Goal: Task Accomplishment & Management: Use online tool/utility

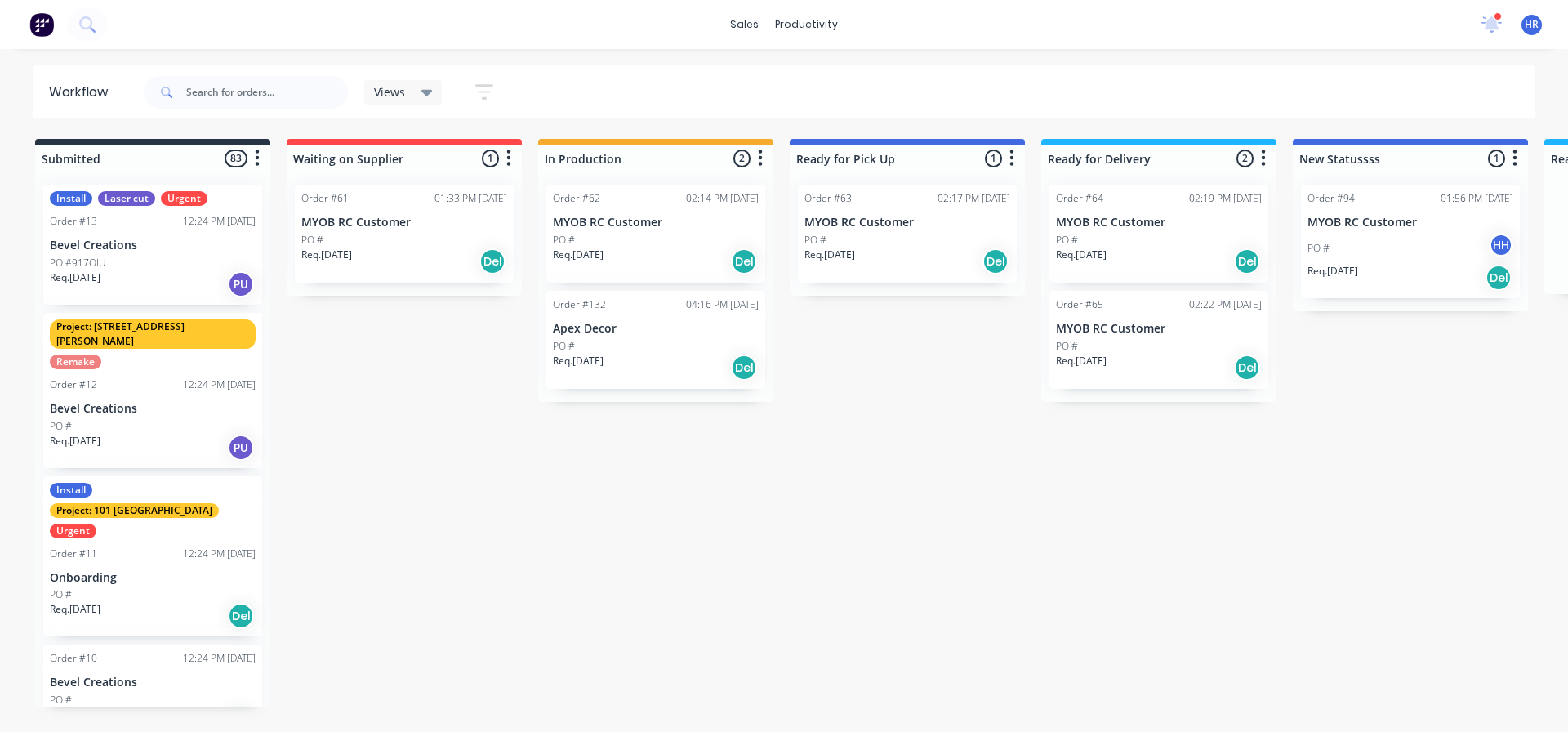
click at [426, 25] on div "sales productivity sales Sales Orders Customers Price Level Manager productivit…" at bounding box center [784, 24] width 1568 height 49
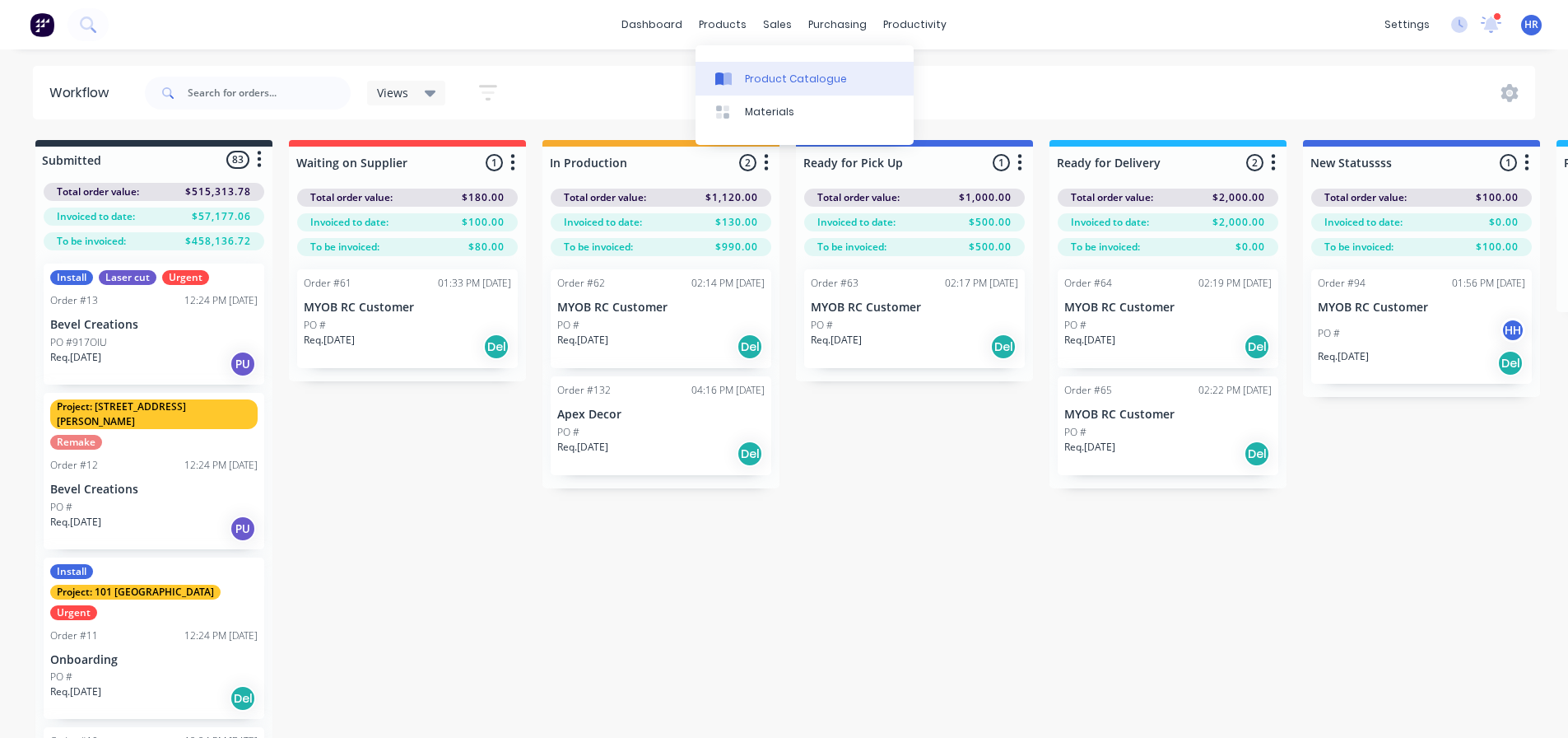
click at [779, 79] on div "Product Catalogue" at bounding box center [795, 79] width 102 height 15
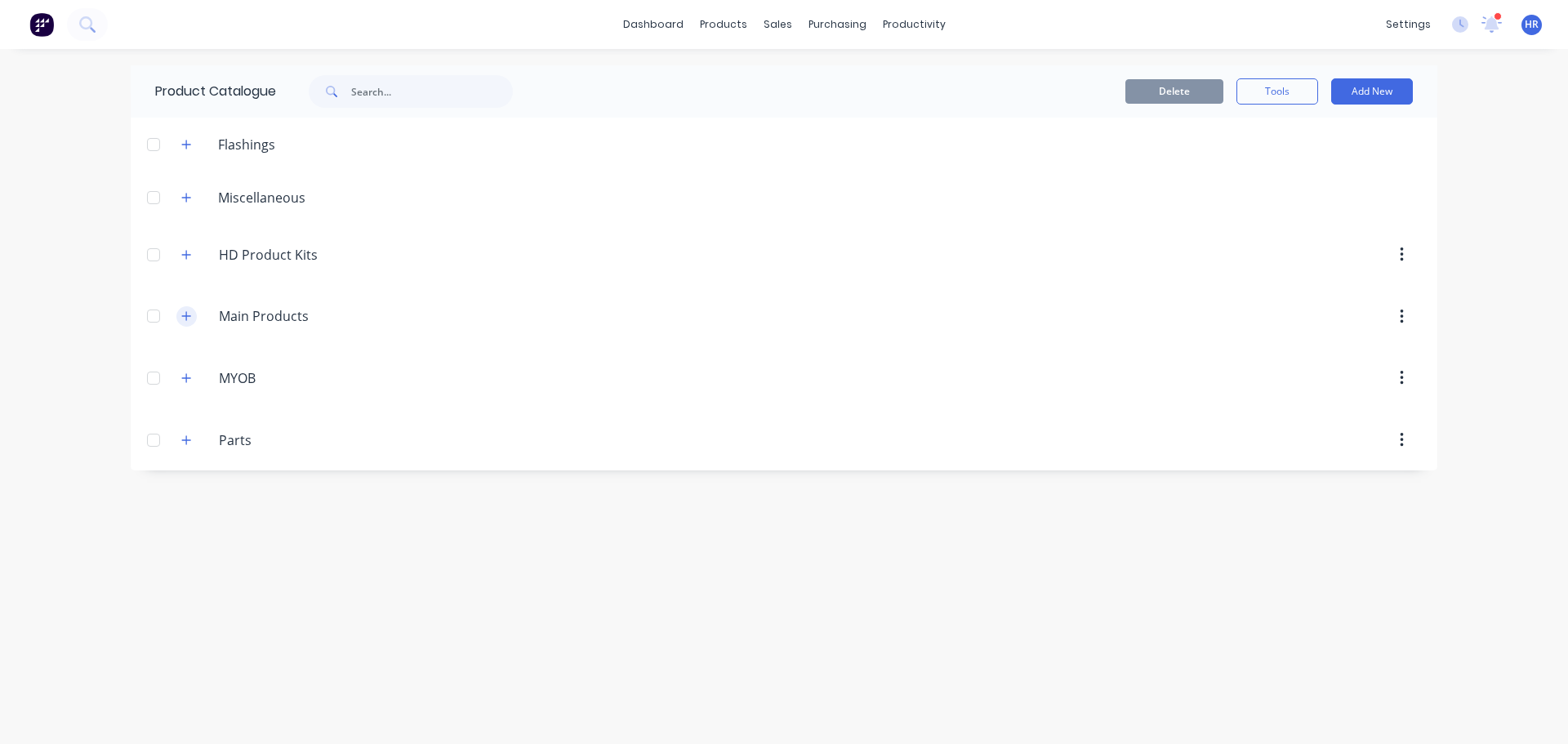
click at [181, 318] on icon "button" at bounding box center [186, 315] width 9 height 11
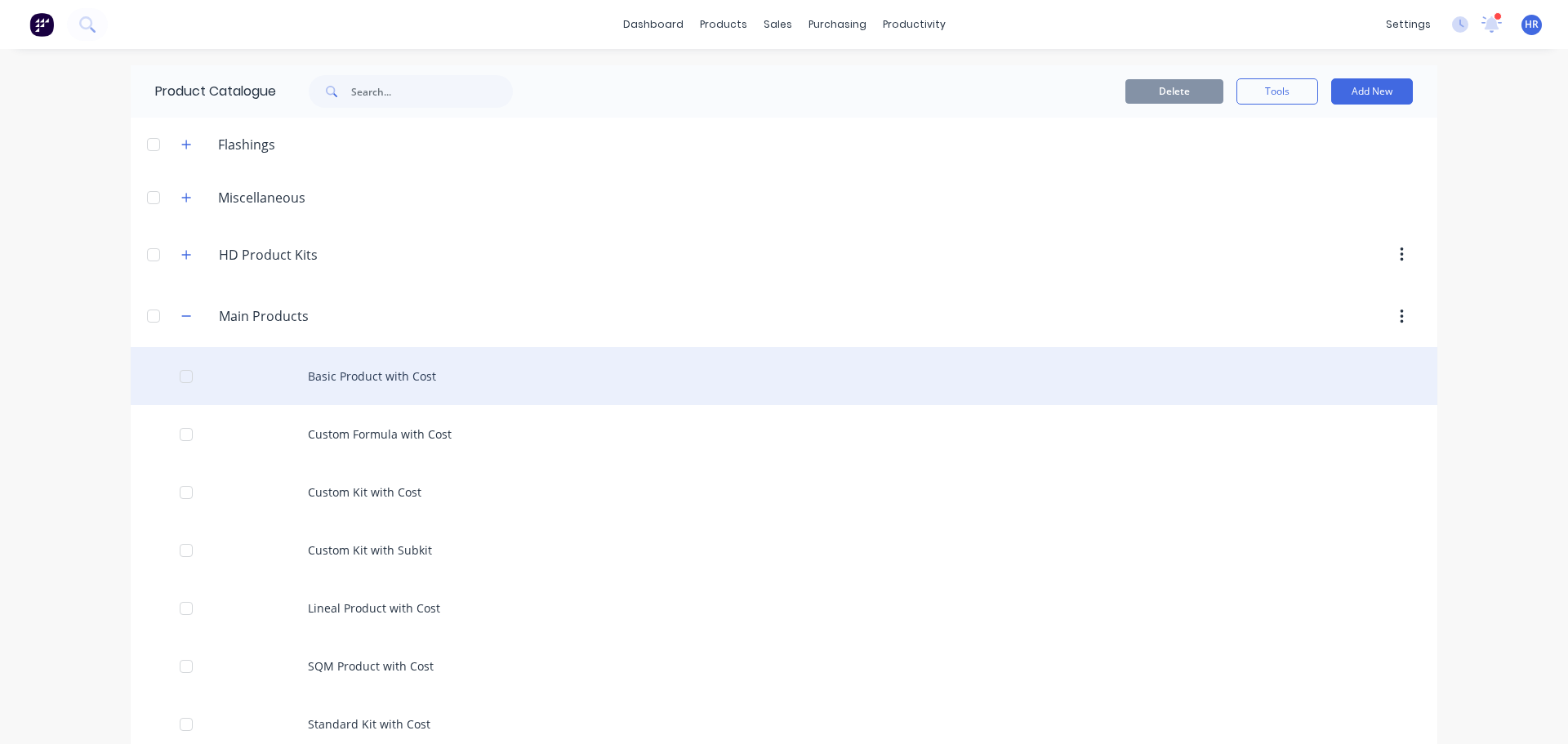
click at [352, 367] on div "Basic Product with Cost" at bounding box center [784, 376] width 1307 height 58
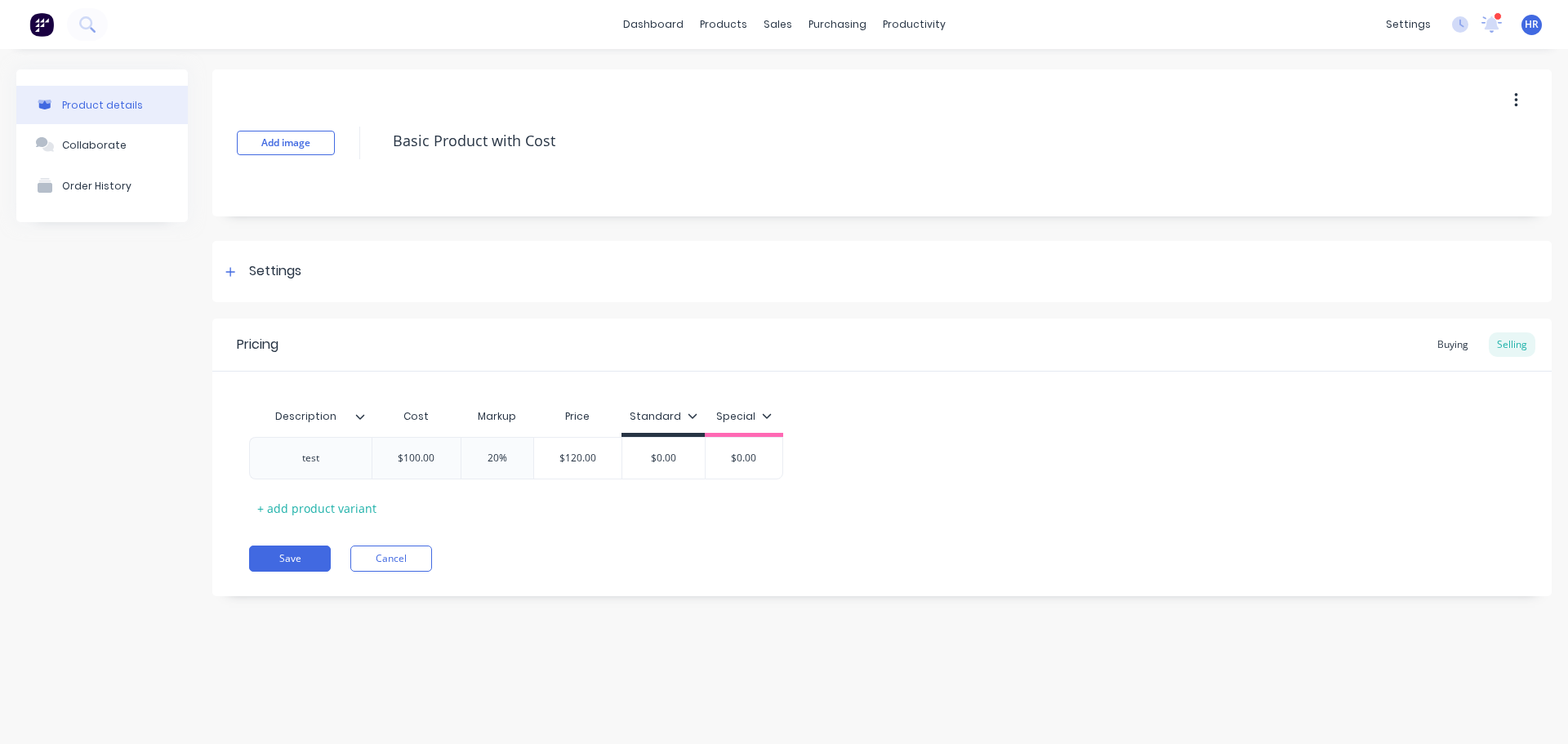
click at [360, 413] on icon at bounding box center [360, 416] width 9 height 9
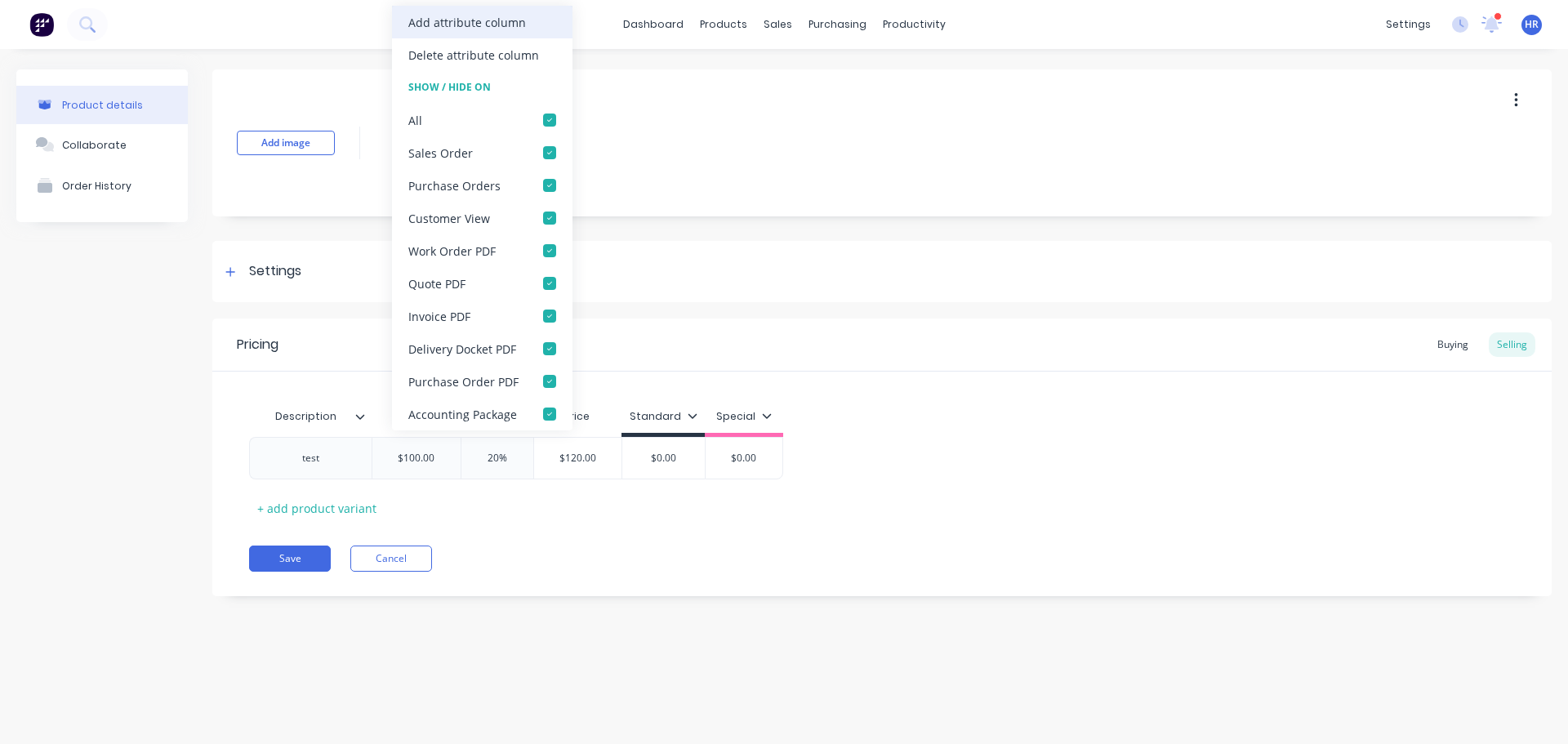
click at [501, 31] on div "Add attribute column" at bounding box center [482, 22] width 181 height 33
type textarea "x"
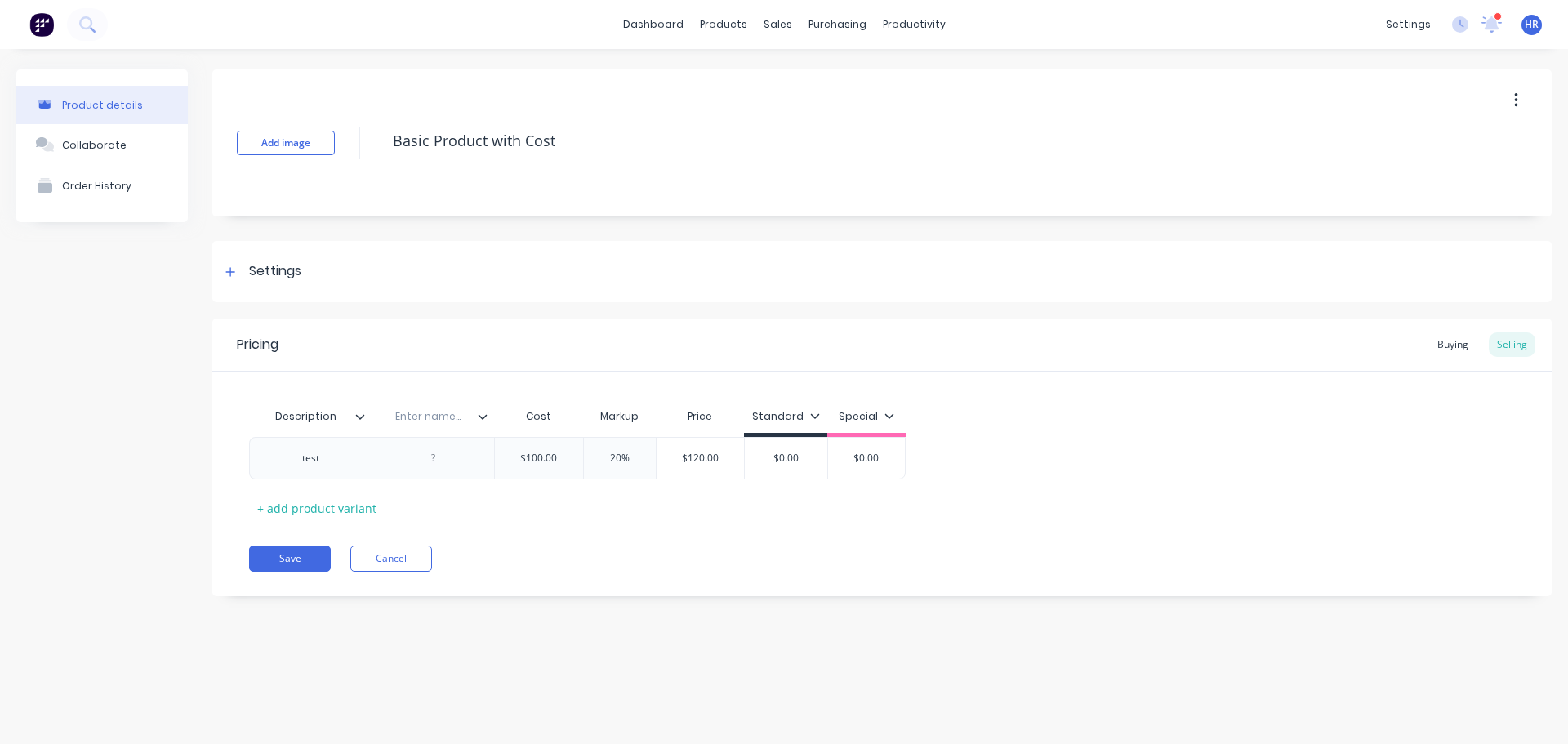
click at [424, 420] on input "text" at bounding box center [428, 416] width 113 height 15
type input "attr 1"
type textarea "x"
drag, startPoint x: 439, startPoint y: 460, endPoint x: 492, endPoint y: 482, distance: 57.4
click at [480, 418] on icon at bounding box center [482, 416] width 9 height 9
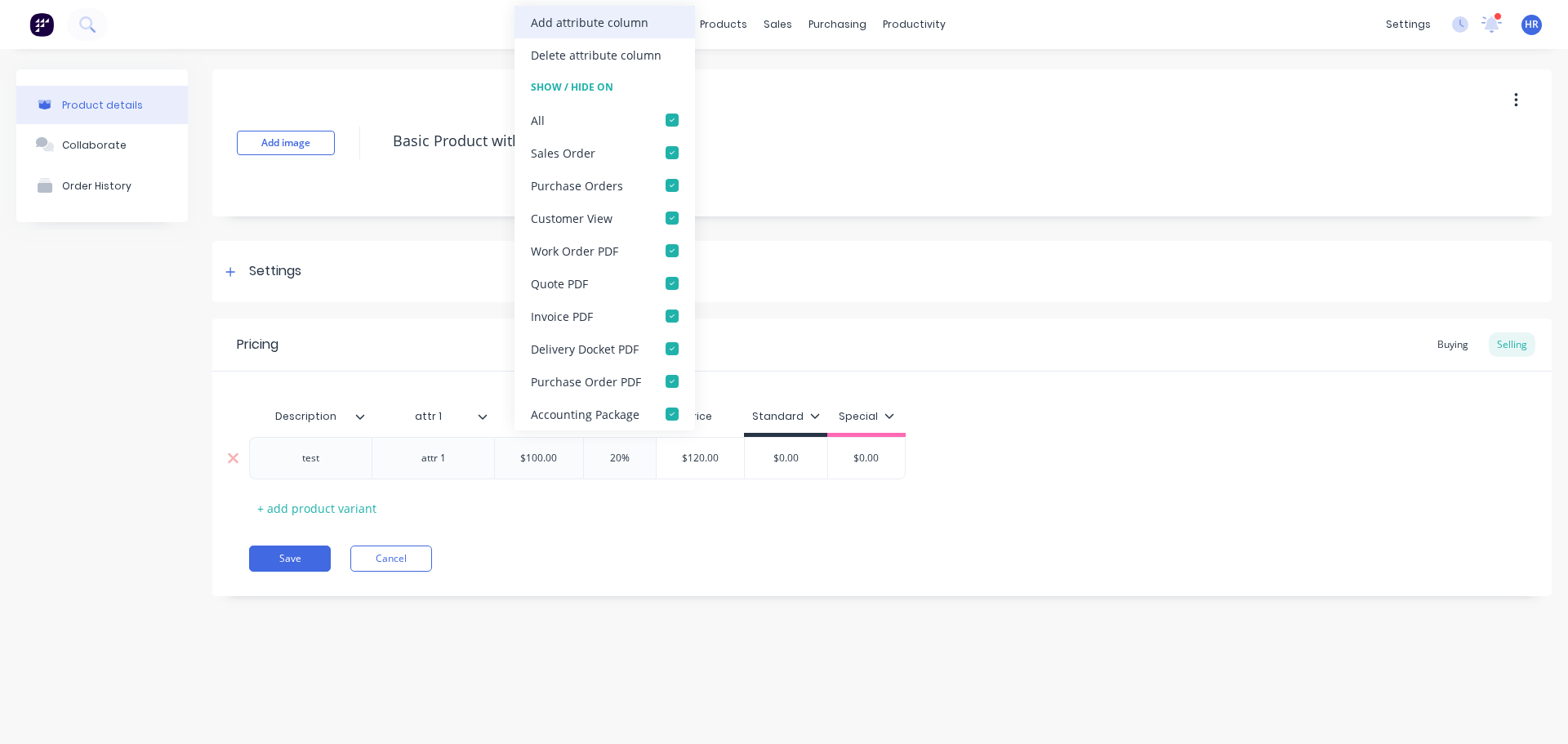
click at [597, 26] on div "Add attribute column" at bounding box center [589, 23] width 118 height 17
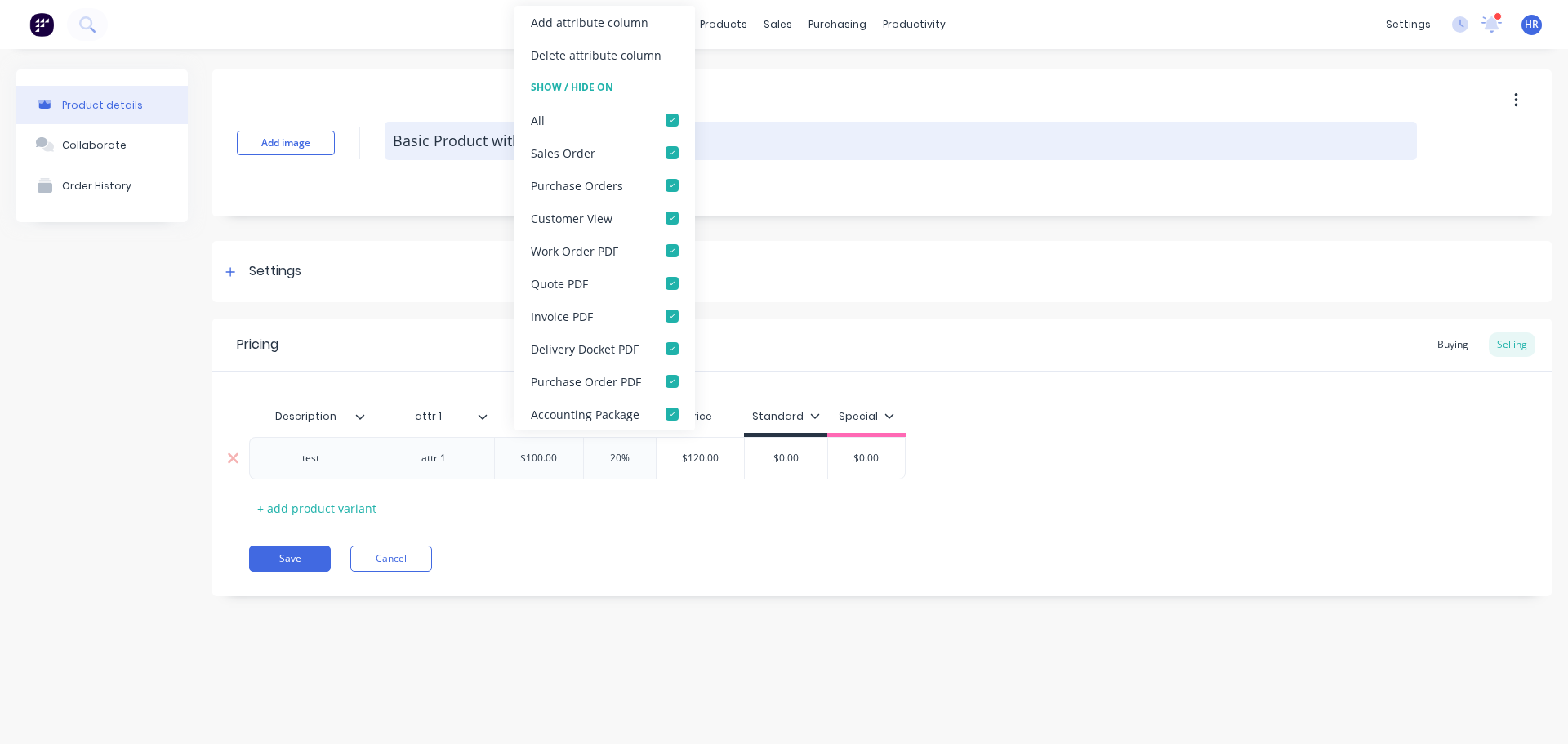
type textarea "x"
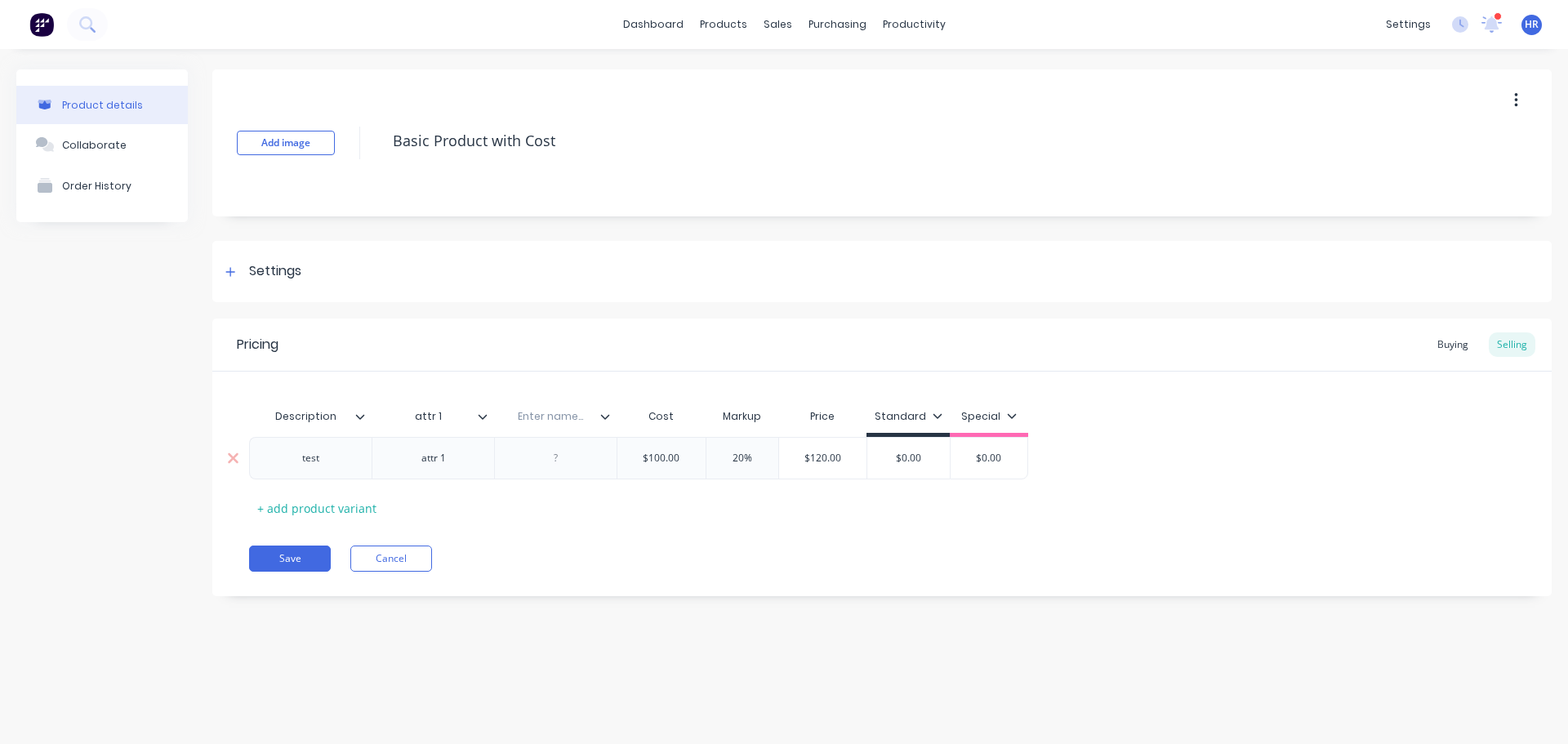
click at [565, 422] on input "text" at bounding box center [550, 416] width 113 height 15
type input "attr 2"
type textarea "x"
click at [557, 454] on div at bounding box center [556, 458] width 82 height 22
drag, startPoint x: 583, startPoint y: 536, endPoint x: 250, endPoint y: 609, distance: 340.9
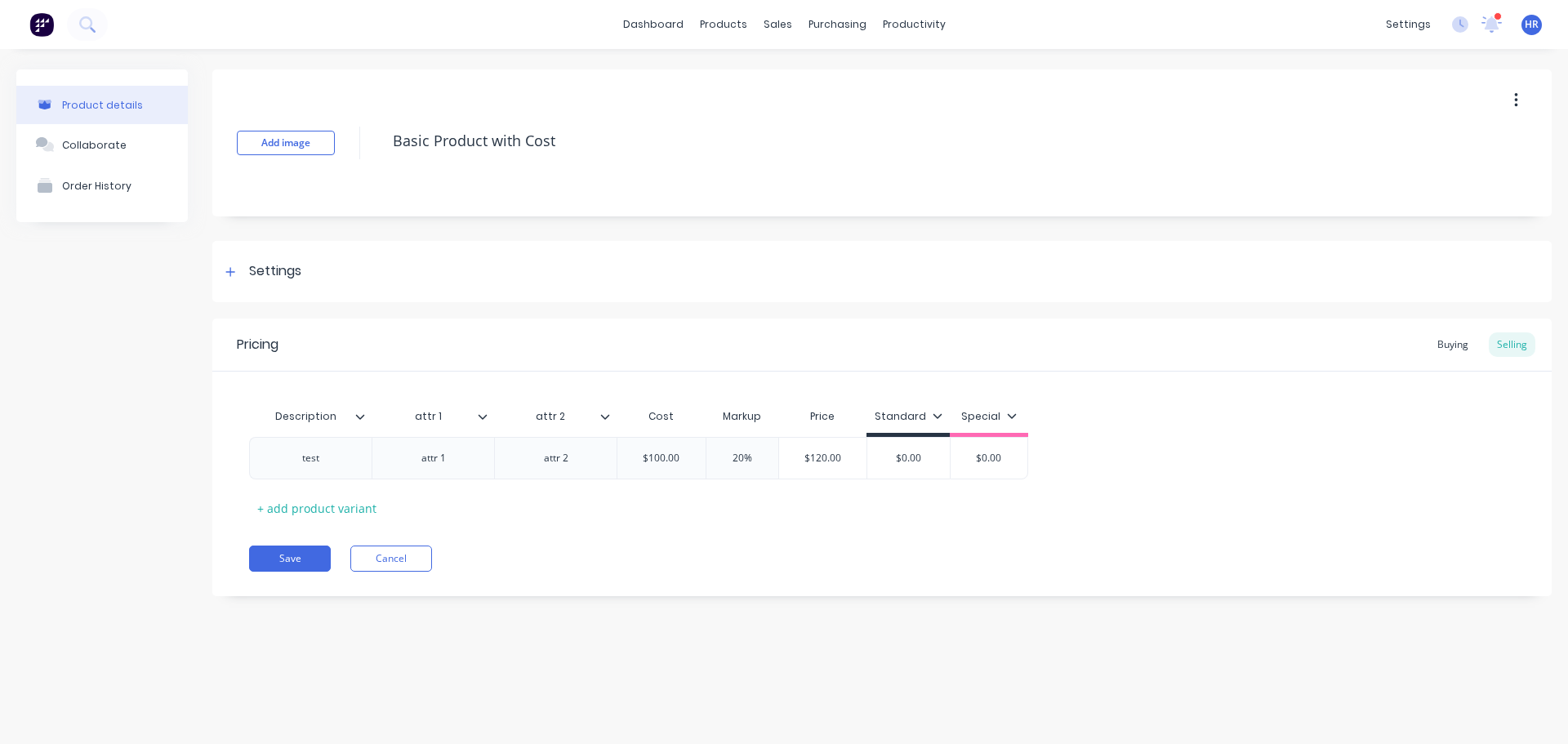
click at [579, 540] on div "Pricing Buying Selling Description attr 1 attr 2 Cost Markup Price Standard Spe…" at bounding box center [882, 457] width 1340 height 278
click at [298, 558] on button "Save" at bounding box center [289, 558] width 82 height 26
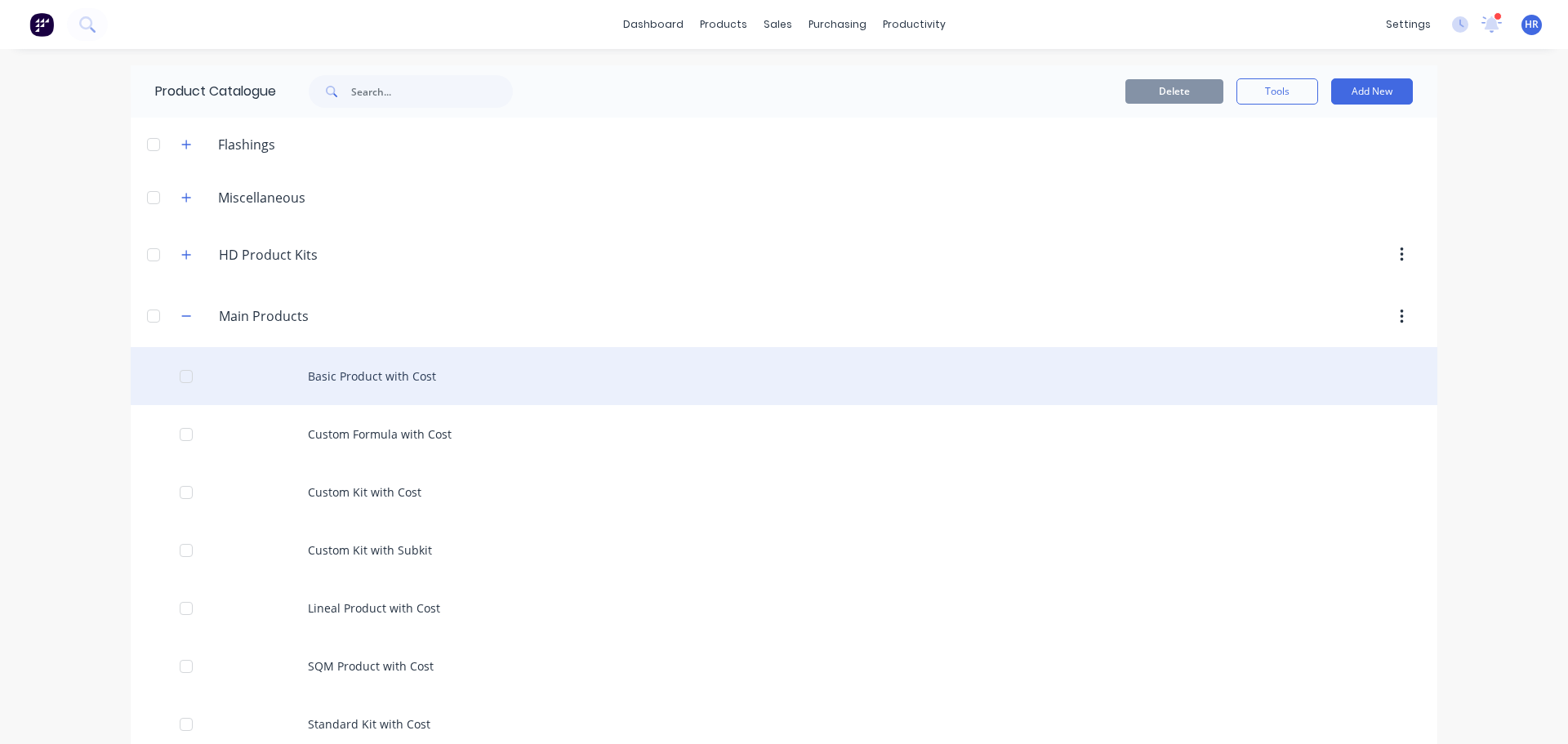
click at [443, 383] on div "Basic Product with Cost" at bounding box center [784, 376] width 1307 height 58
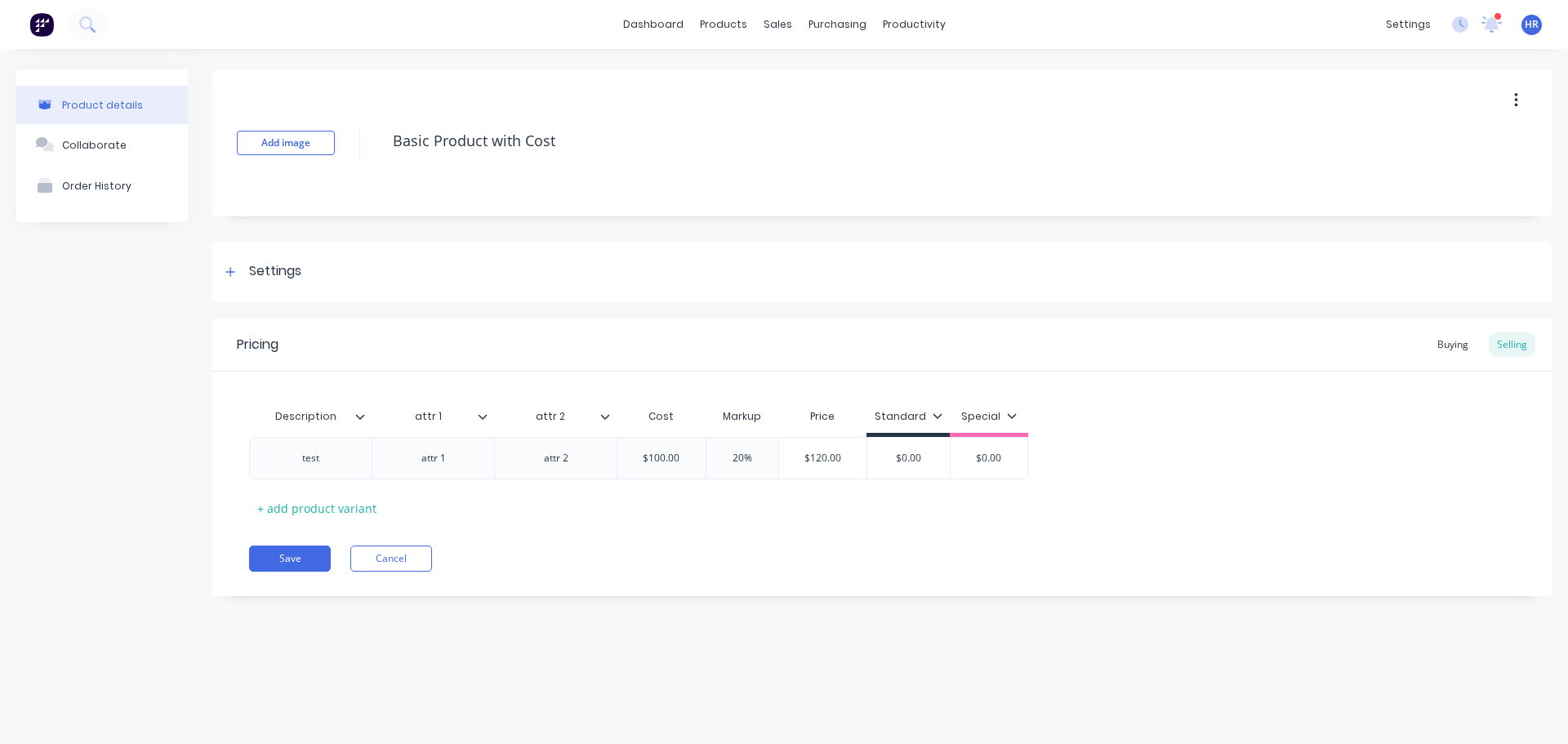
click at [488, 420] on div at bounding box center [489, 416] width 9 height 15
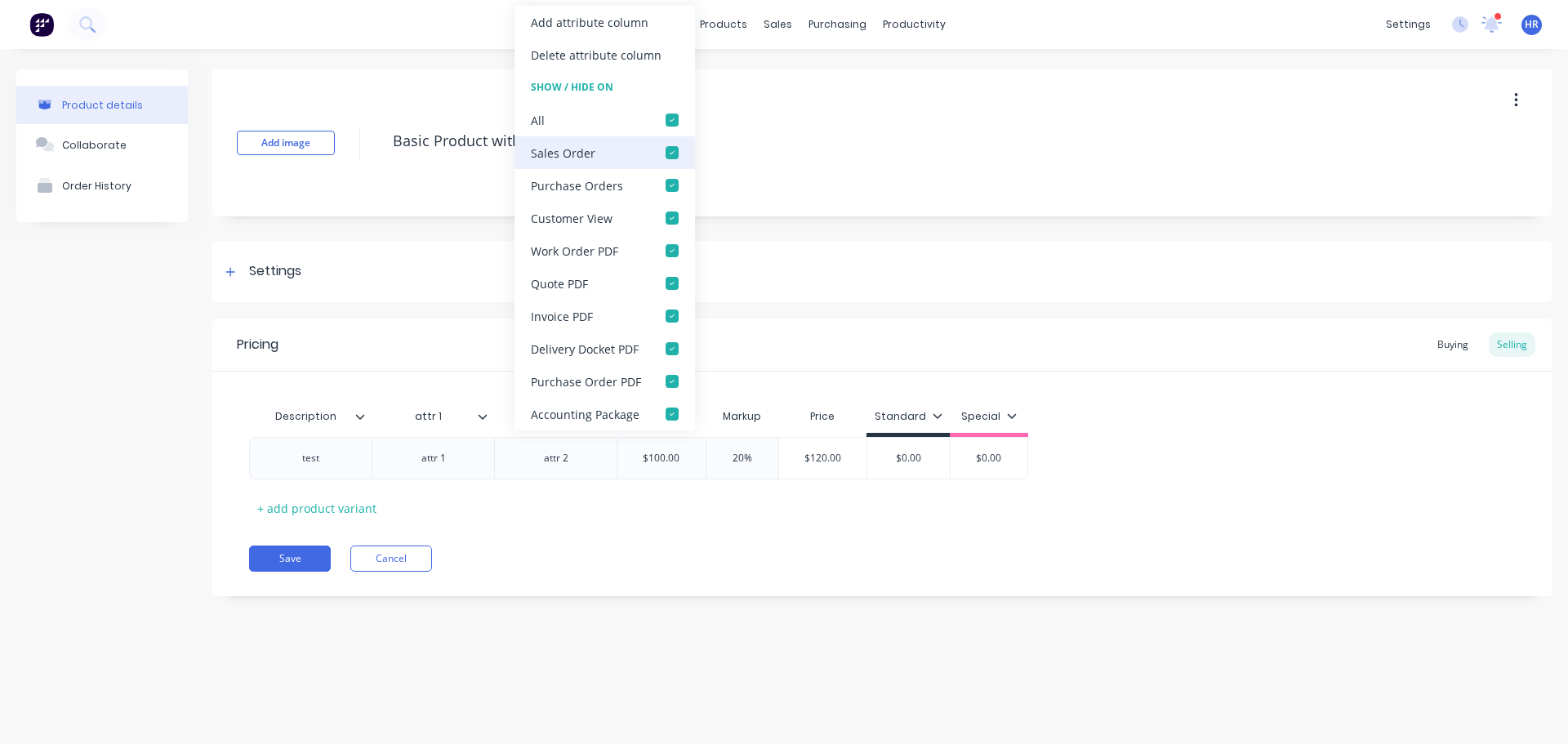
click at [668, 149] on div at bounding box center [672, 153] width 33 height 33
drag, startPoint x: 669, startPoint y: 185, endPoint x: 665, endPoint y: 218, distance: 33.2
click at [669, 186] on div at bounding box center [672, 185] width 33 height 33
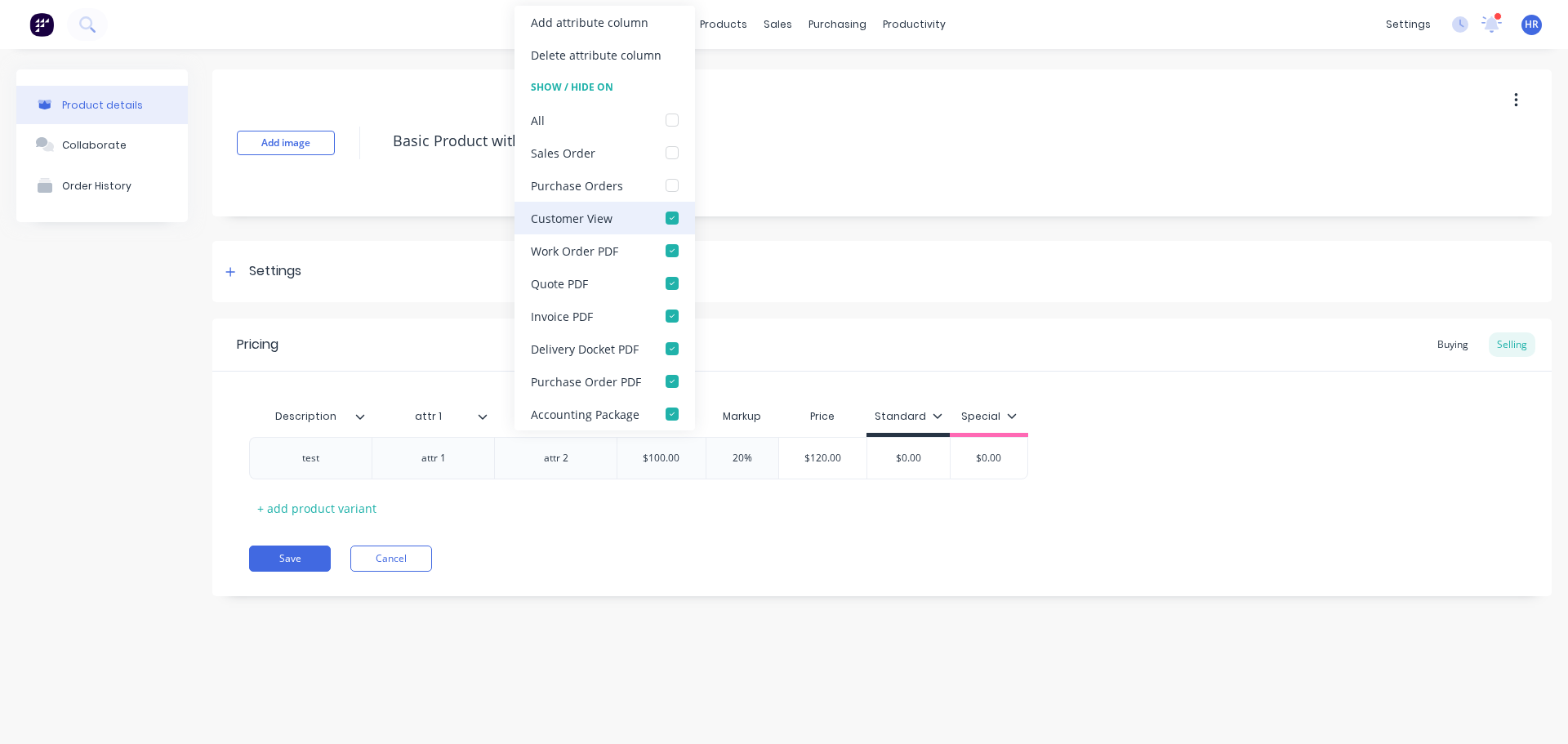
drag, startPoint x: 674, startPoint y: 212, endPoint x: 674, endPoint y: 224, distance: 12.0
click at [674, 222] on div at bounding box center [672, 218] width 33 height 33
click at [668, 256] on div at bounding box center [672, 251] width 33 height 33
drag, startPoint x: 672, startPoint y: 288, endPoint x: 667, endPoint y: 298, distance: 11.2
click at [672, 288] on div at bounding box center [672, 283] width 33 height 33
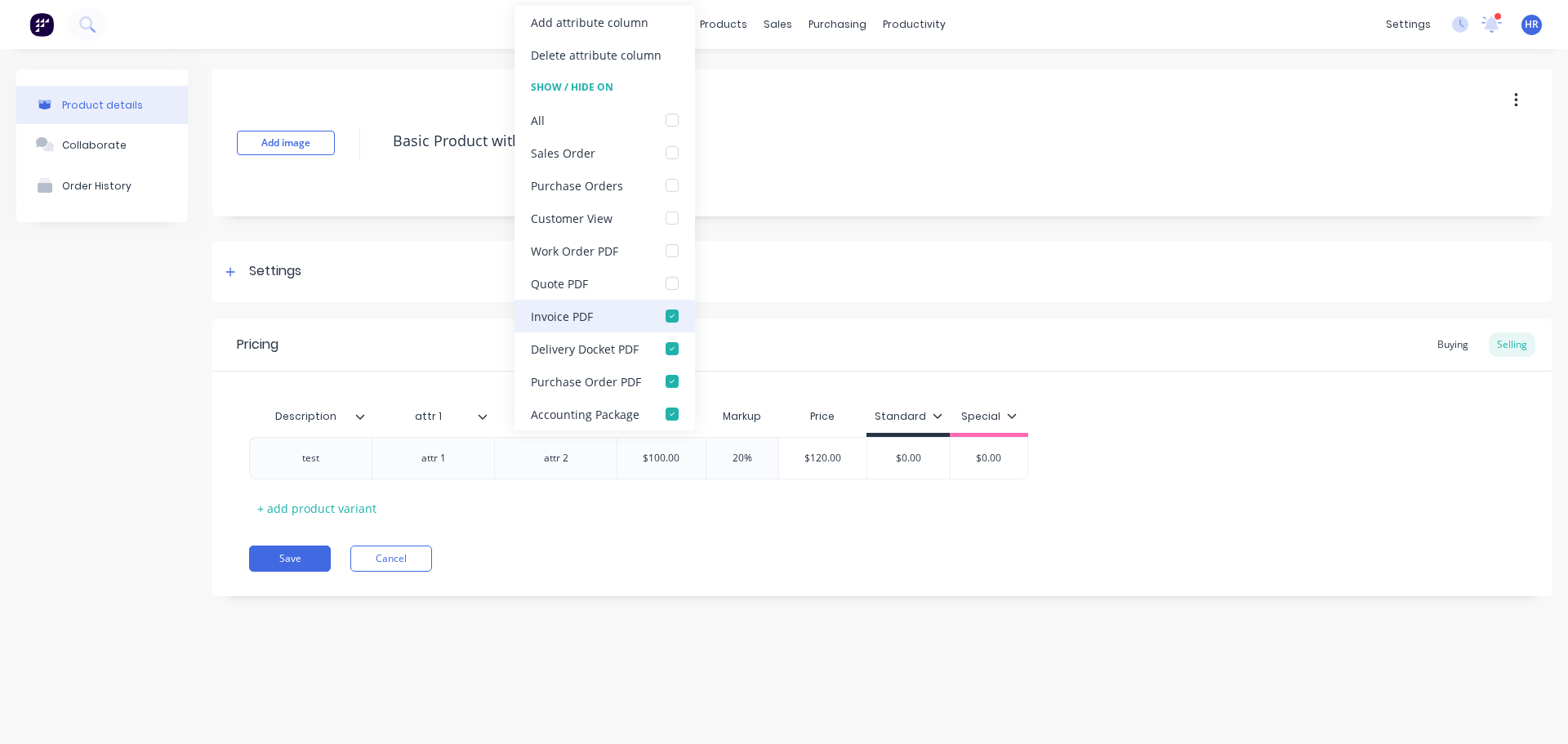
drag, startPoint x: 671, startPoint y: 317, endPoint x: 667, endPoint y: 347, distance: 30.3
click at [670, 317] on div at bounding box center [672, 315] width 33 height 33
click at [670, 352] on div at bounding box center [672, 348] width 33 height 33
drag, startPoint x: 672, startPoint y: 385, endPoint x: 670, endPoint y: 407, distance: 22.1
click at [672, 386] on div at bounding box center [672, 380] width 33 height 33
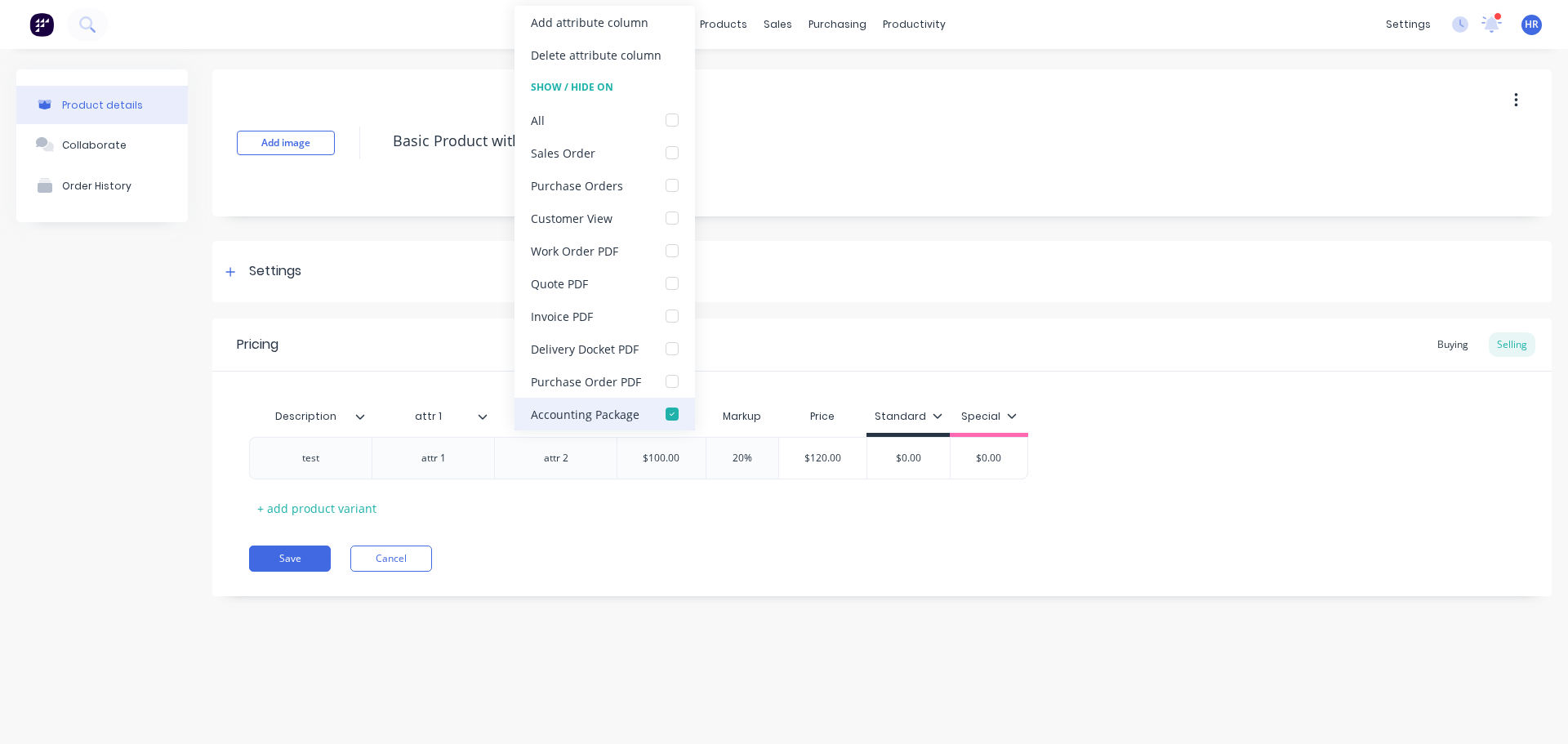
drag, startPoint x: 670, startPoint y: 408, endPoint x: 662, endPoint y: 413, distance: 9.4
click at [668, 408] on div at bounding box center [672, 413] width 33 height 33
drag, startPoint x: 819, startPoint y: 328, endPoint x: 786, endPoint y: 358, distance: 44.6
click at [819, 328] on div "Pricing Buying Selling" at bounding box center [882, 345] width 1340 height 53
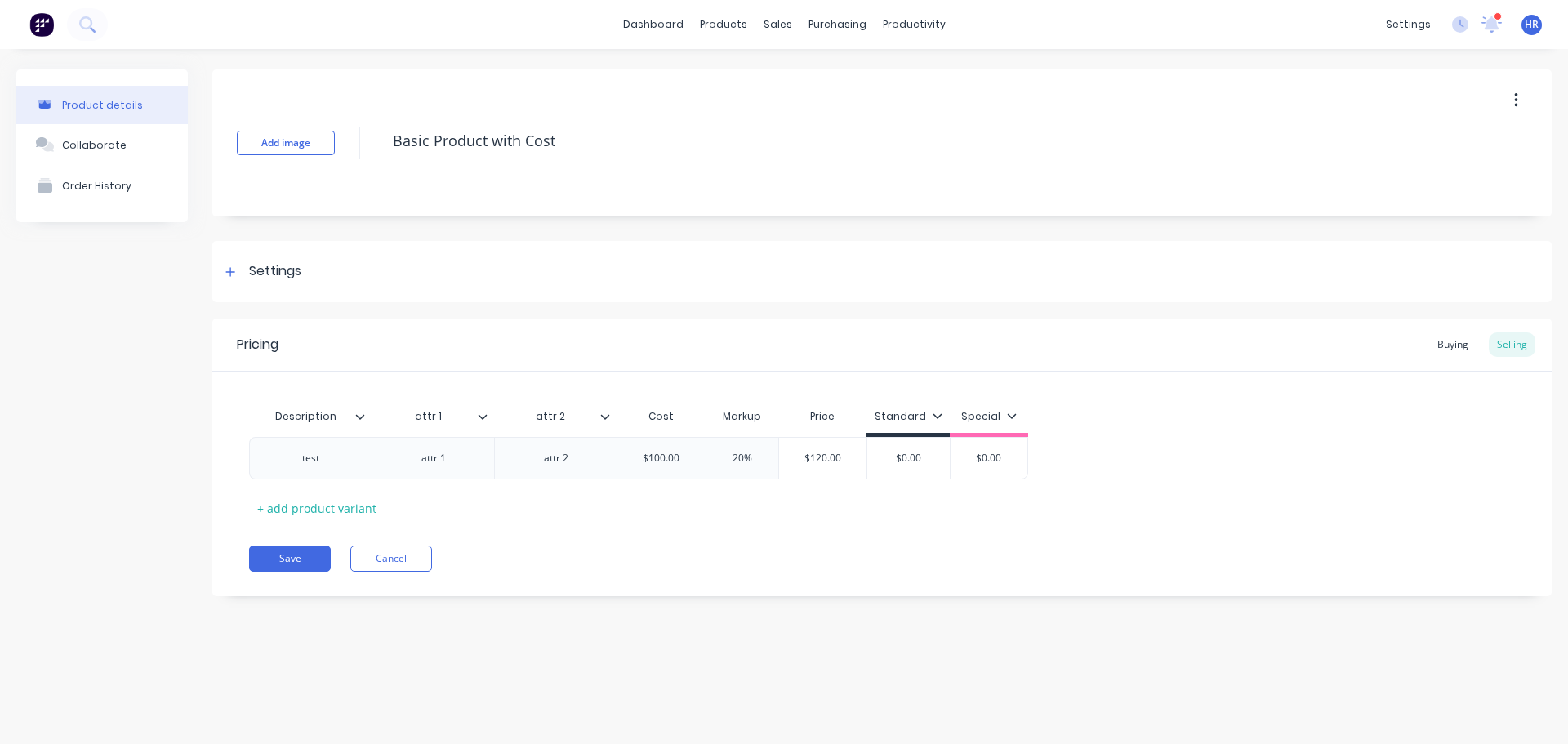
click at [604, 412] on icon at bounding box center [605, 416] width 9 height 9
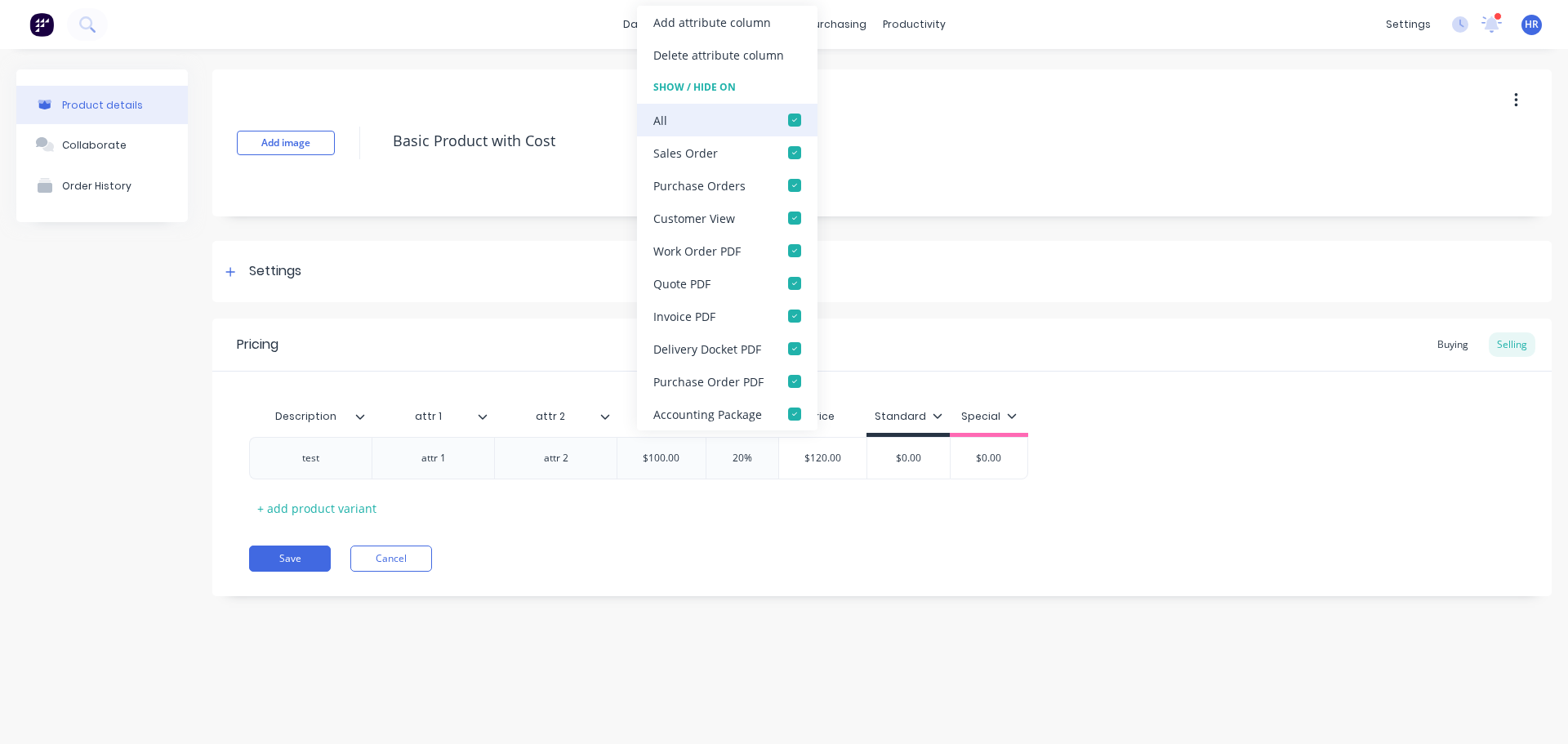
click at [792, 116] on div at bounding box center [794, 120] width 33 height 33
click at [988, 290] on div "Settings" at bounding box center [882, 271] width 1340 height 61
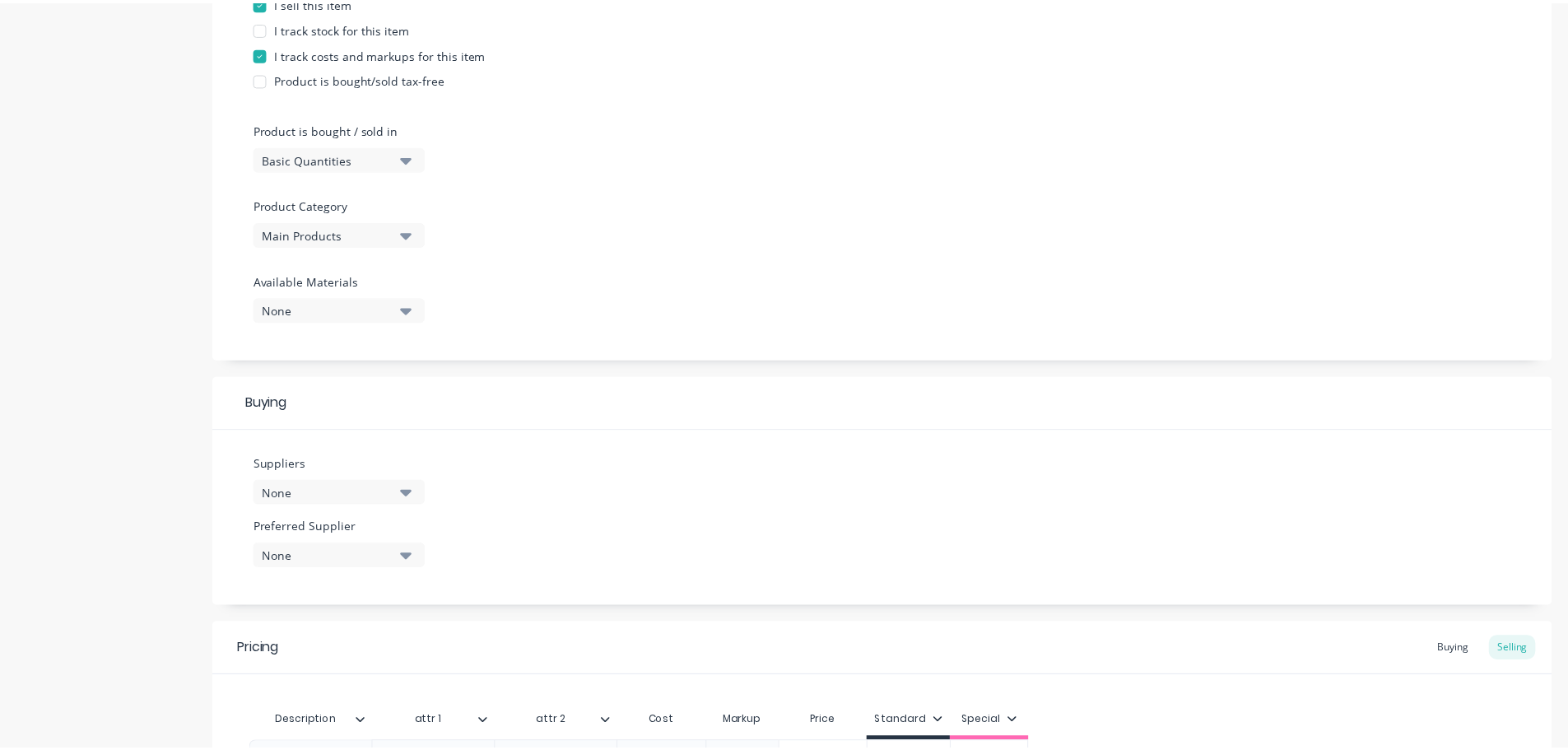
scroll to position [576, 0]
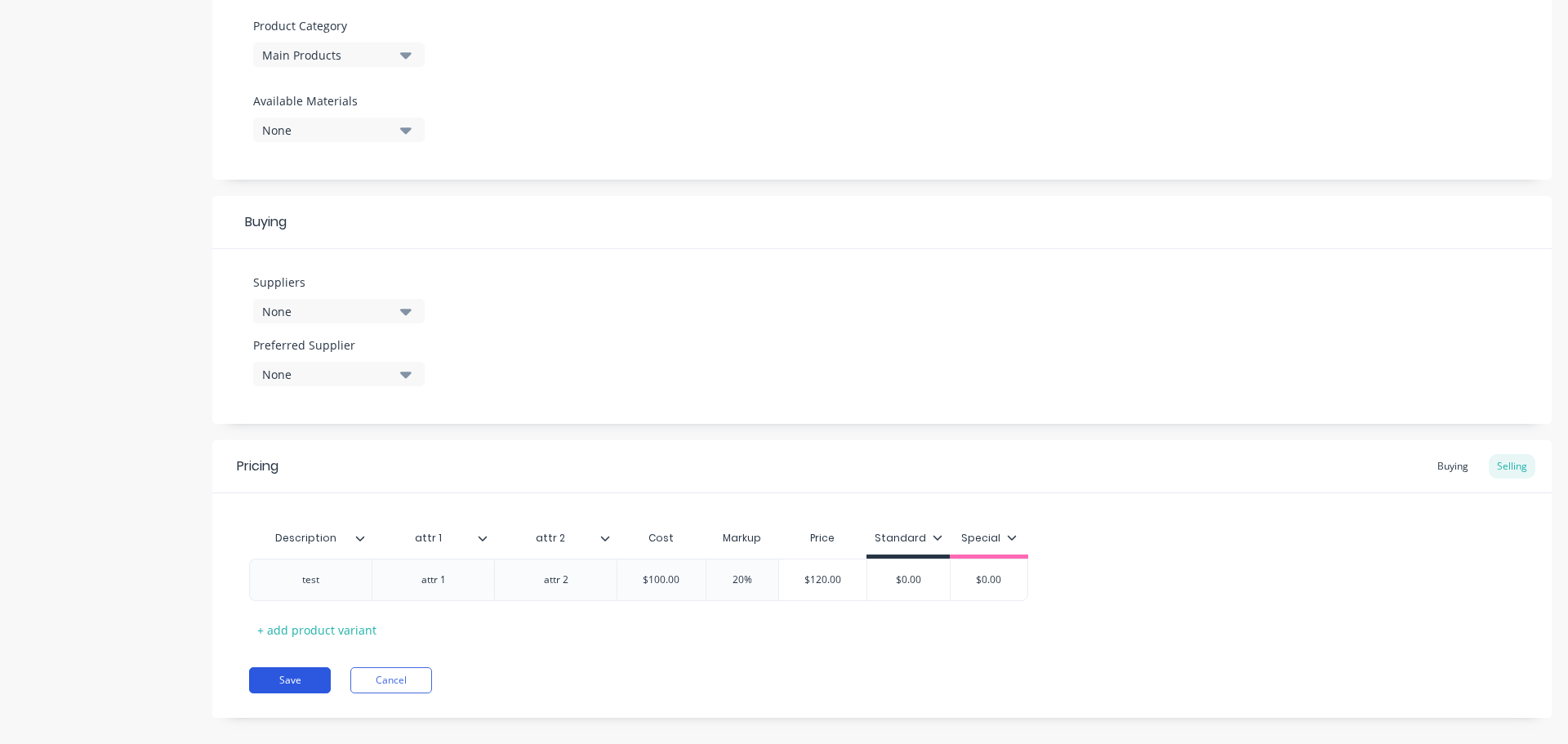
click at [298, 676] on button "Save" at bounding box center [289, 680] width 82 height 26
type textarea "x"
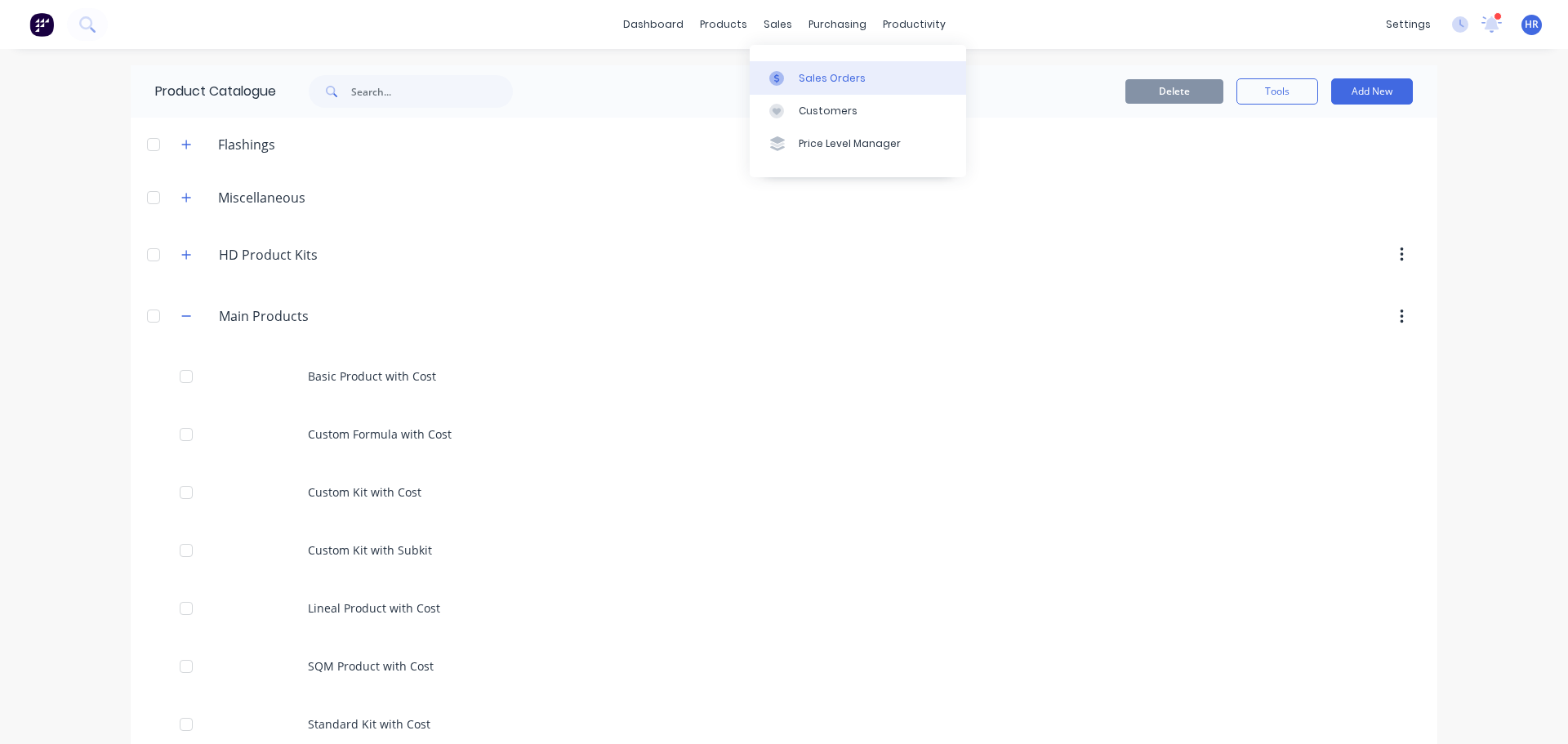
click at [819, 83] on div "Sales Orders" at bounding box center [832, 78] width 67 height 15
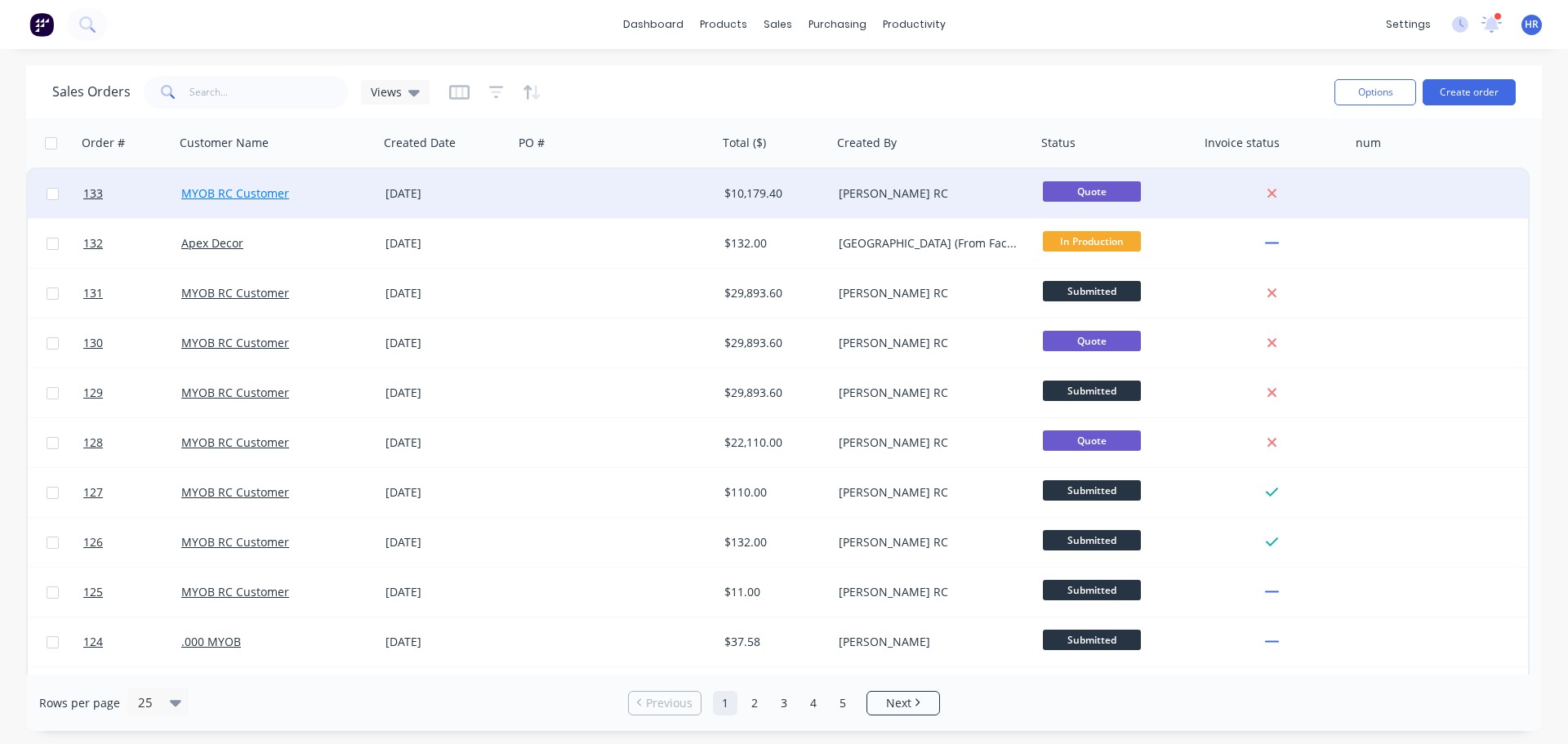
click at [248, 193] on link "MYOB RC Customer" at bounding box center [235, 193] width 107 height 15
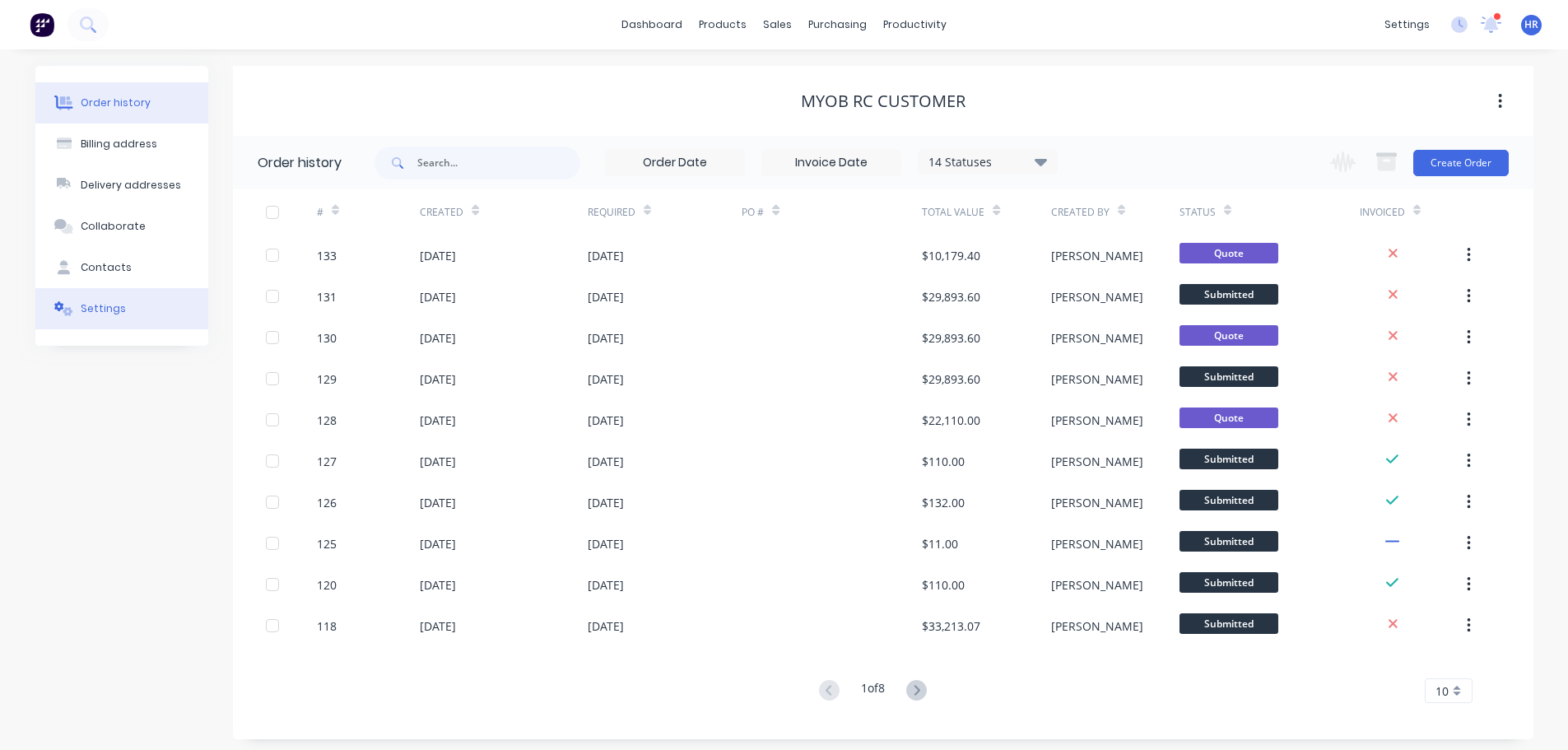
click at [145, 295] on button "Settings" at bounding box center [122, 308] width 173 height 41
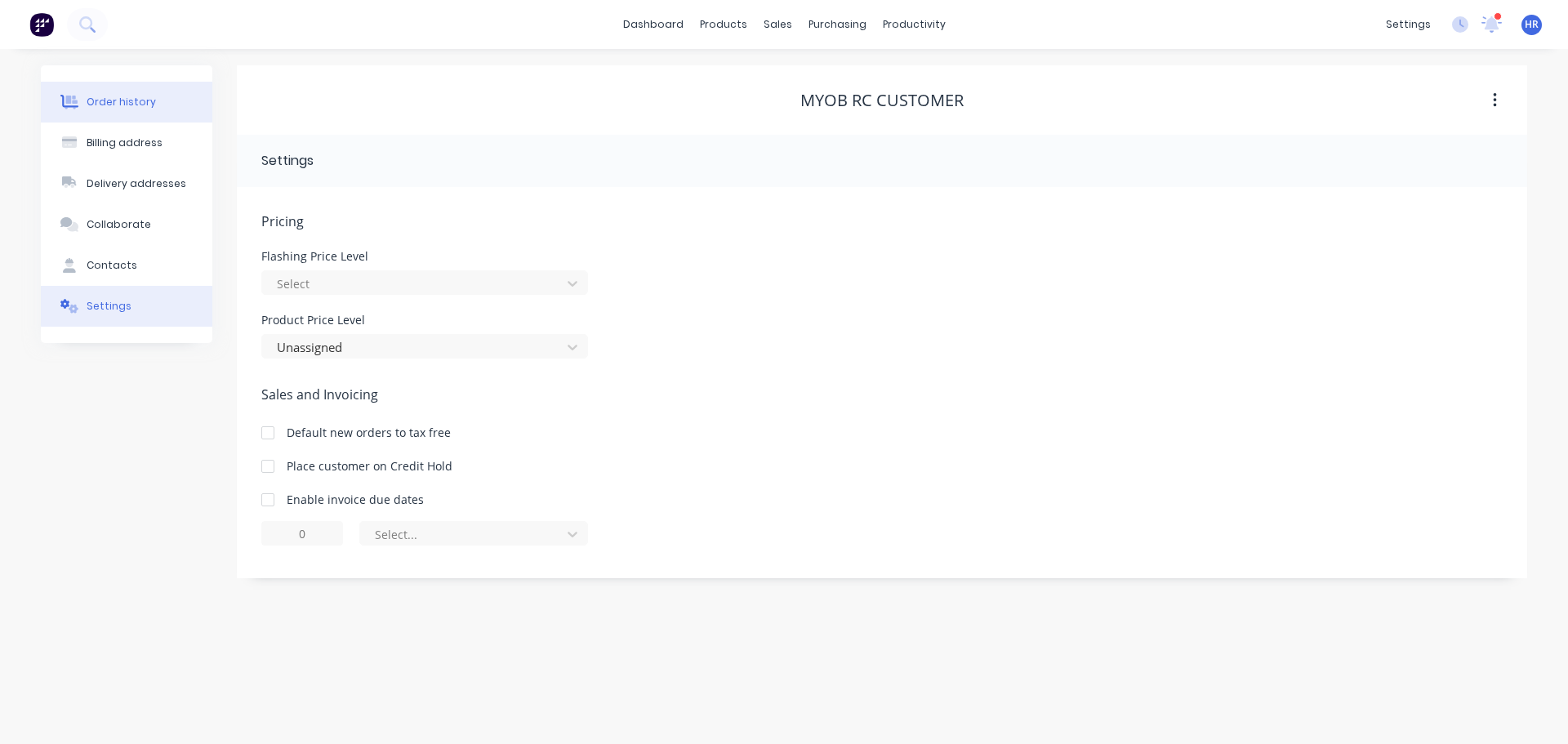
click at [149, 97] on div "Order history" at bounding box center [122, 103] width 70 height 15
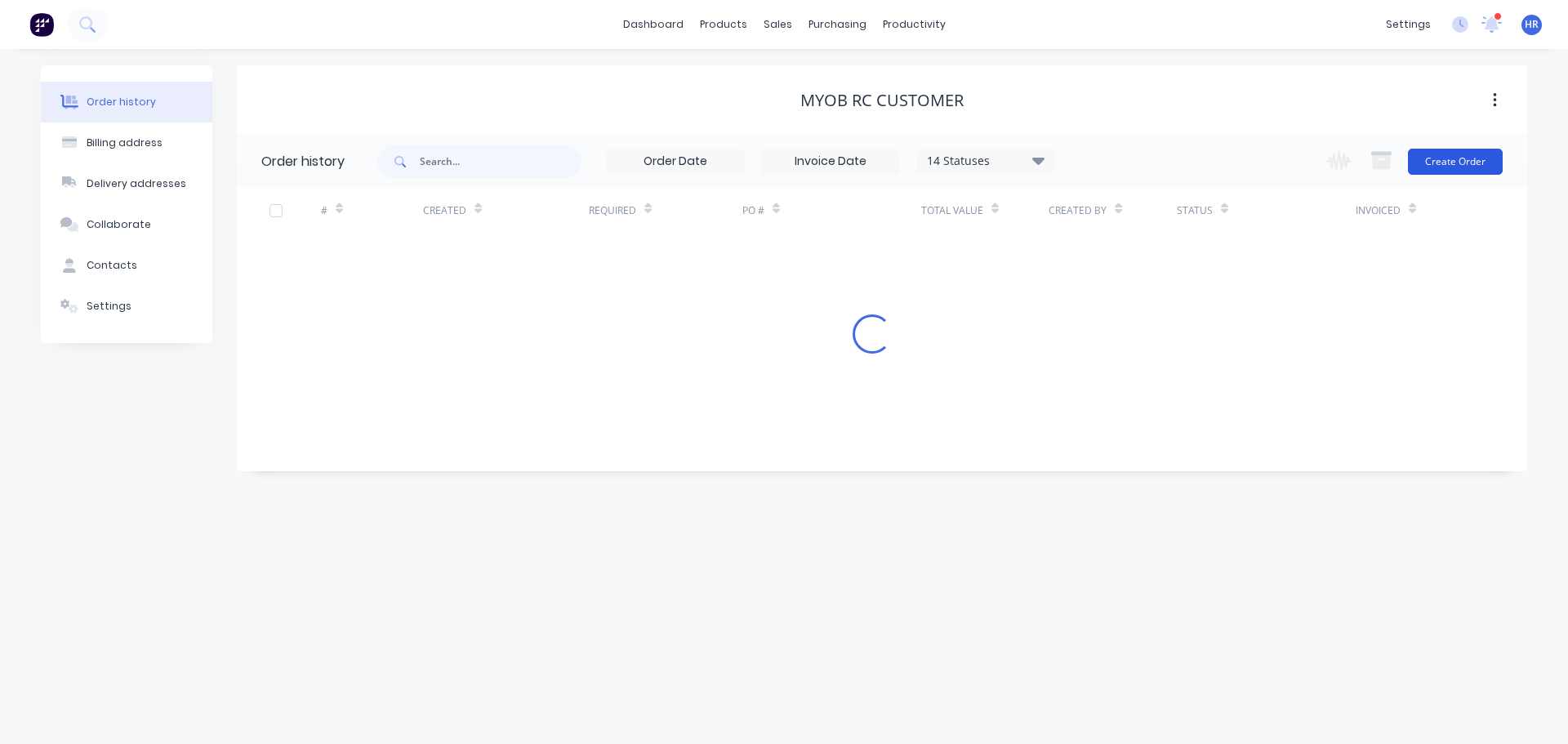
click at [1455, 150] on button "Create Order" at bounding box center [1455, 162] width 95 height 26
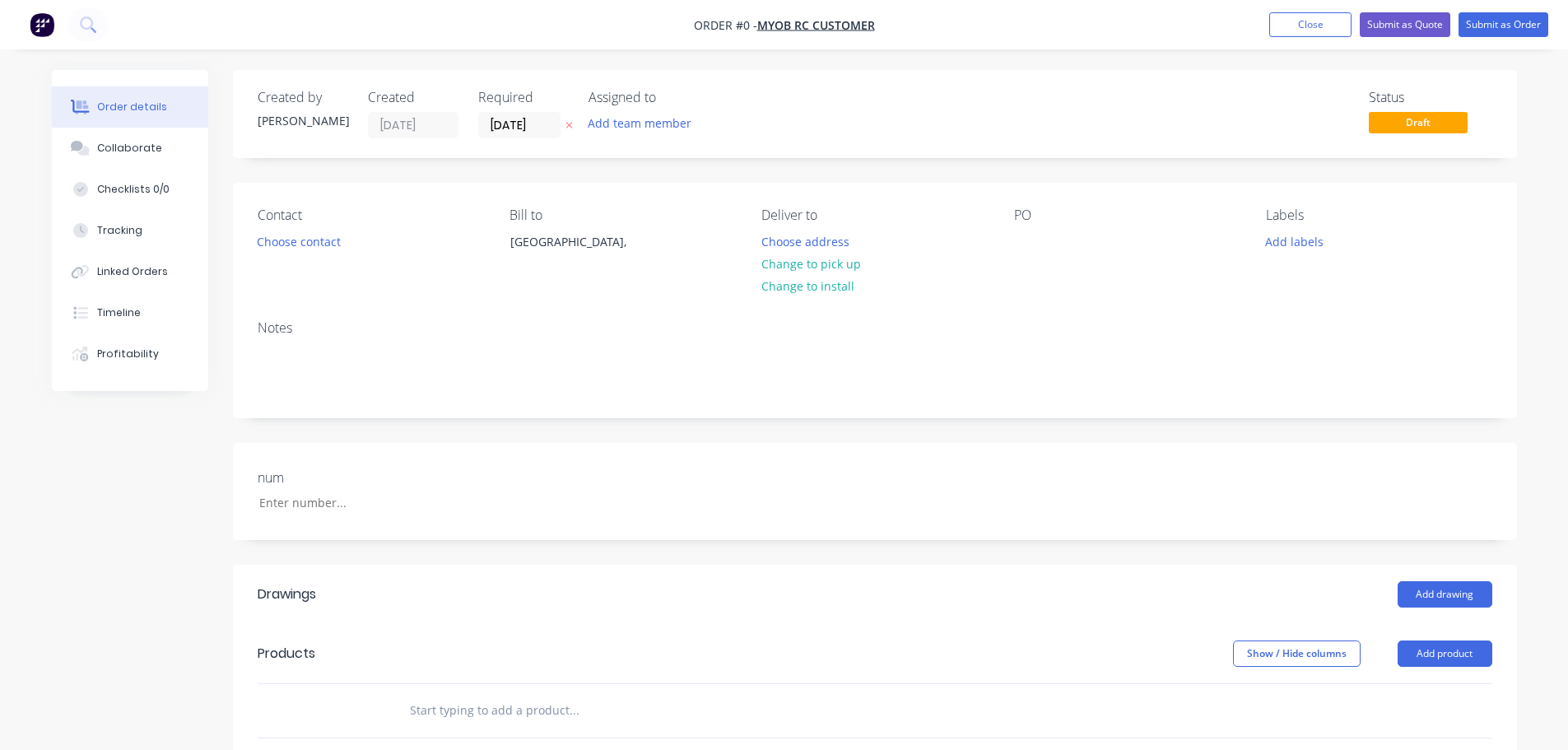
click at [1445, 532] on div "num" at bounding box center [875, 491] width 1284 height 97
click at [1449, 652] on button "Add product" at bounding box center [1445, 653] width 95 height 27
click at [1397, 694] on div "Product catalogue" at bounding box center [1413, 694] width 126 height 24
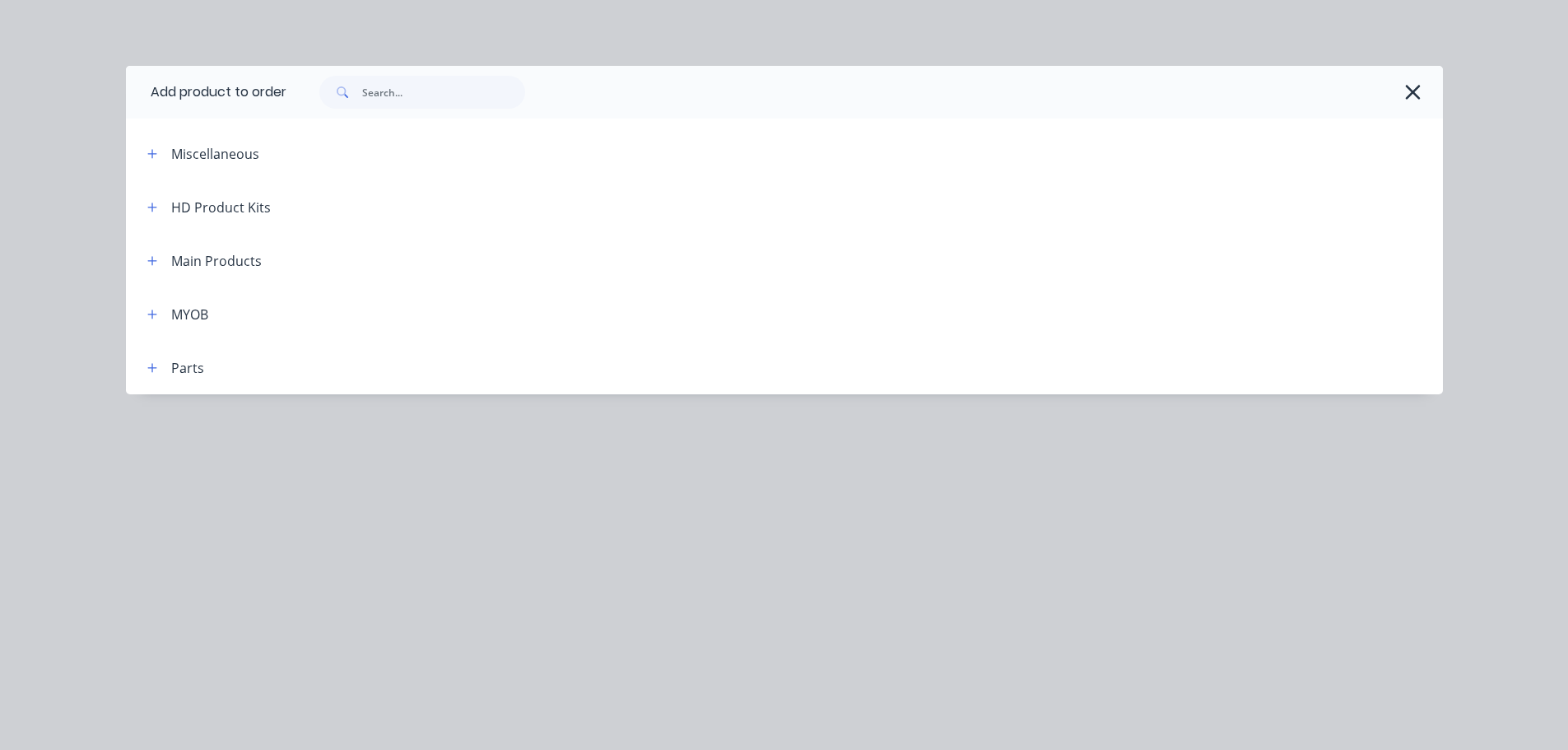
drag, startPoint x: 161, startPoint y: 258, endPoint x: 186, endPoint y: 265, distance: 26.0
click at [159, 260] on button "button" at bounding box center [153, 261] width 21 height 21
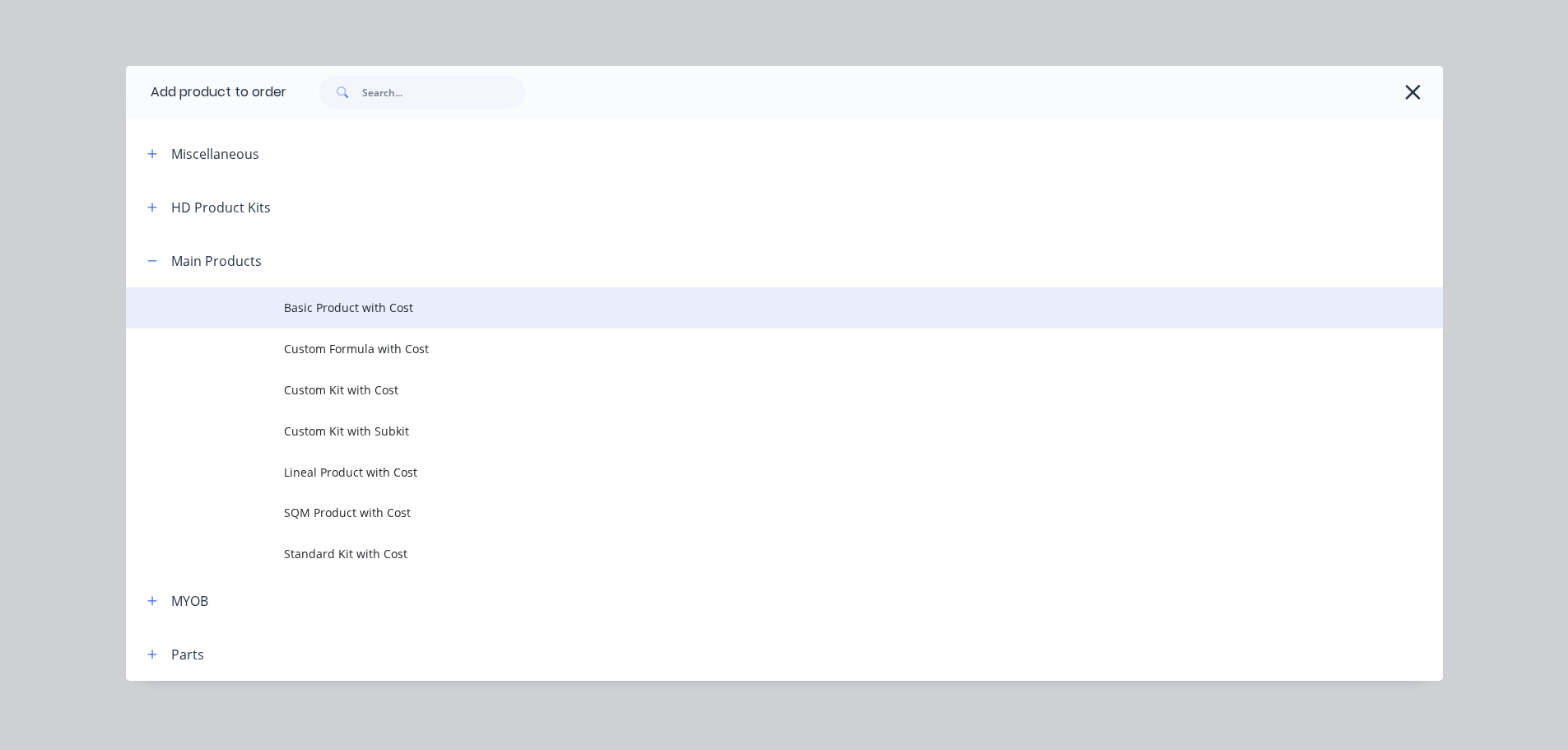
click at [351, 307] on span "Basic Product with Cost" at bounding box center [747, 308] width 927 height 17
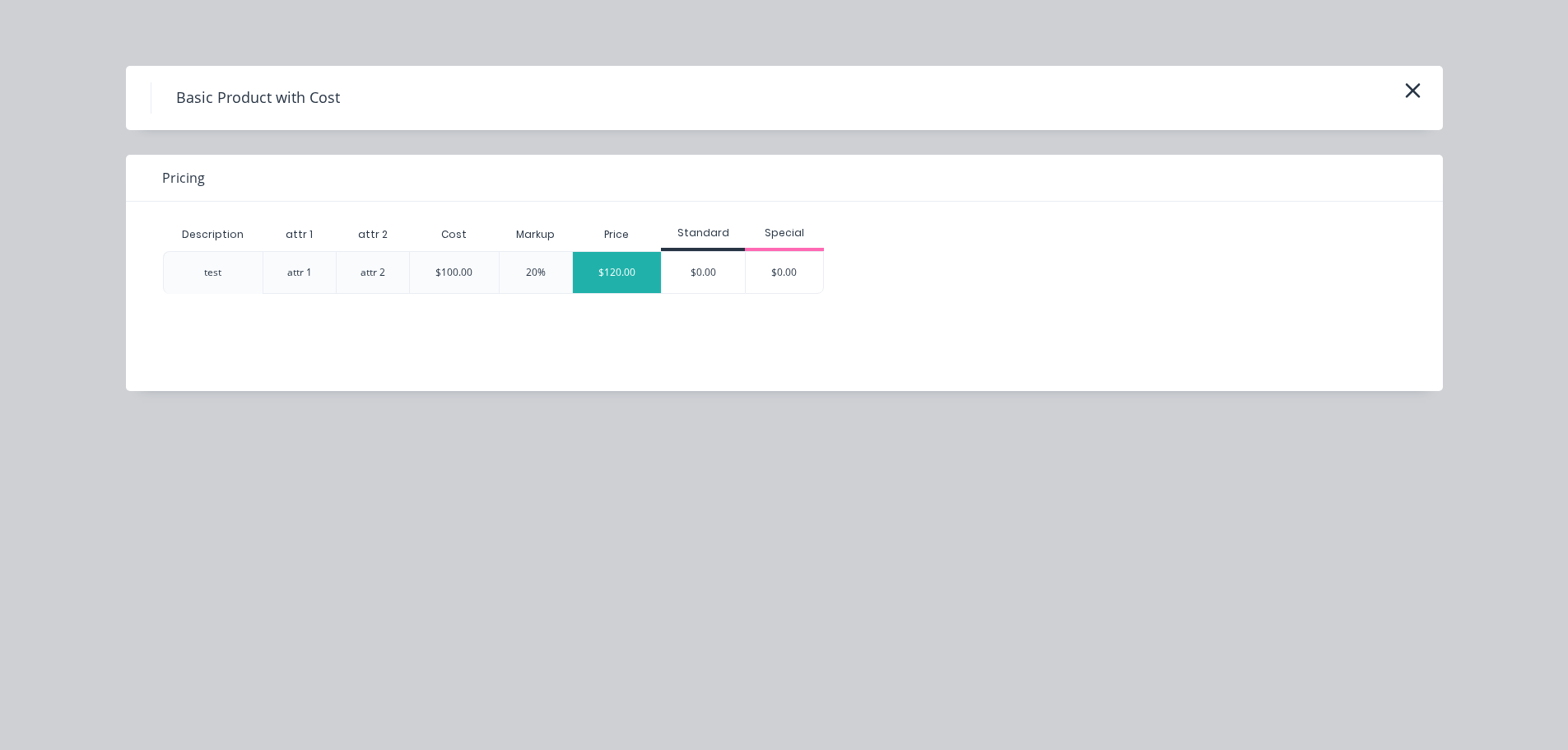
click at [626, 269] on div "$120.00" at bounding box center [617, 272] width 89 height 41
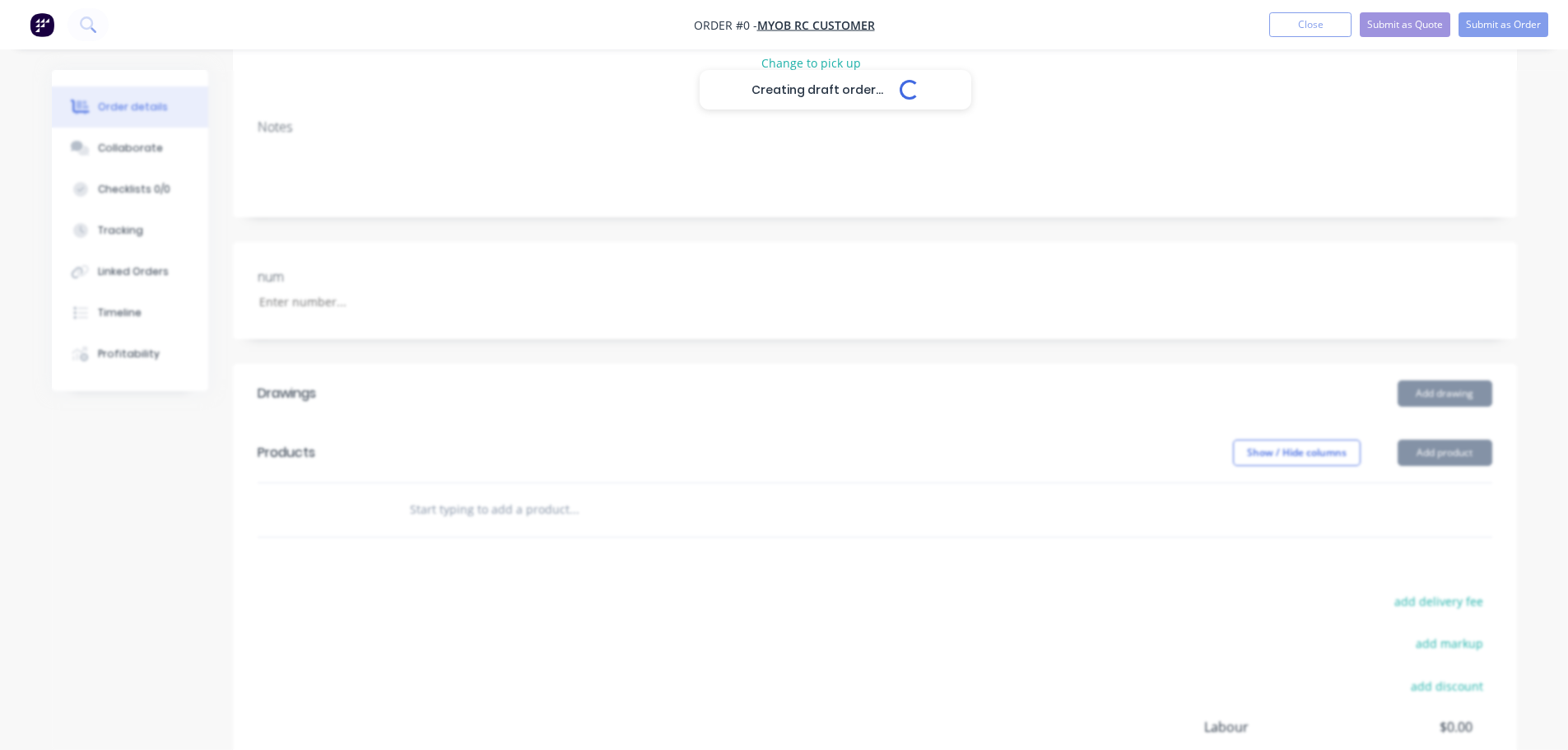
scroll to position [247, 0]
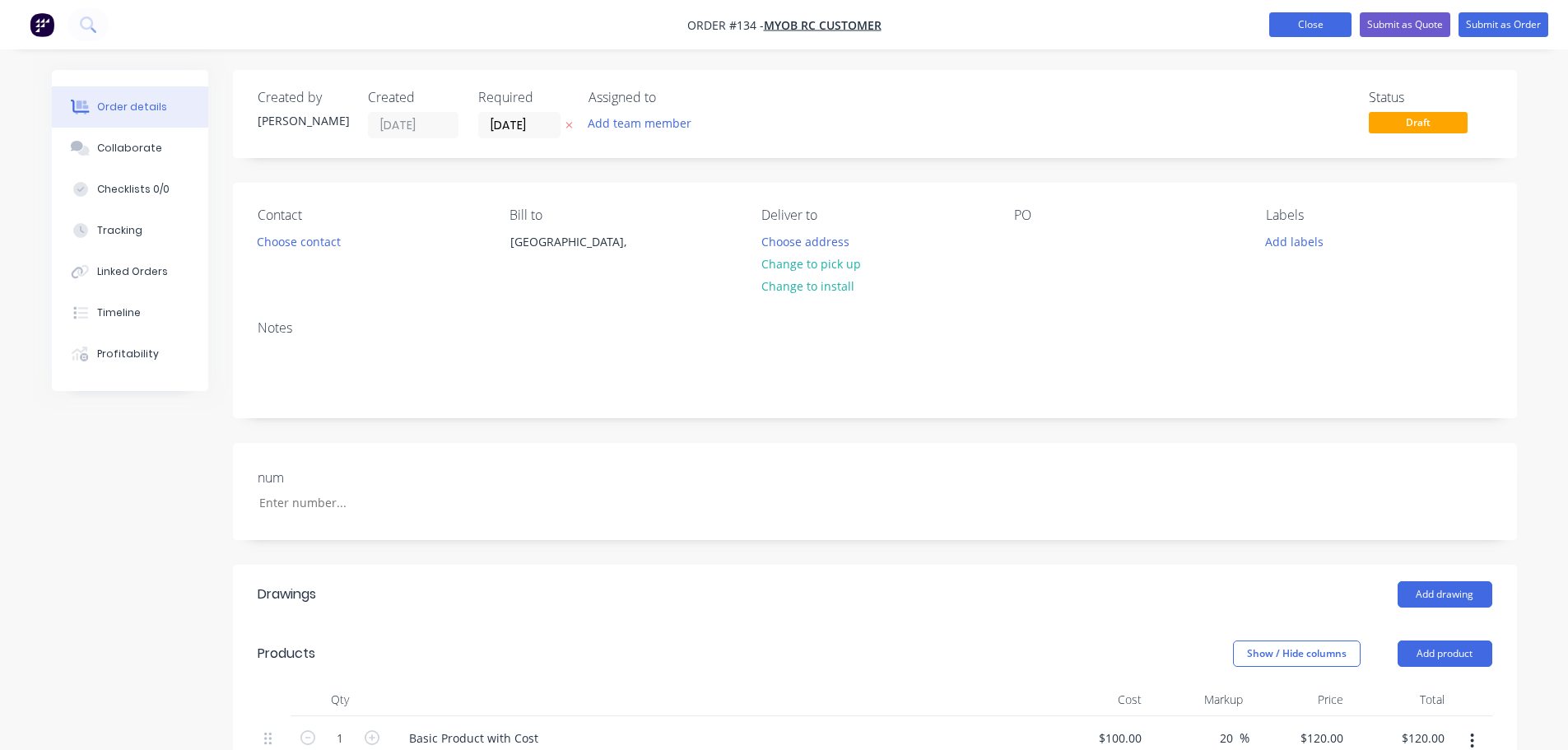
drag, startPoint x: 1329, startPoint y: 9, endPoint x: 1313, endPoint y: 24, distance: 21.9
click at [1328, 9] on nav "Order #134 - MYOB RC Customer Add product Close Submit as Quote Submit as Order" at bounding box center [784, 25] width 1568 height 49
click at [1309, 26] on button "Close" at bounding box center [1311, 25] width 83 height 25
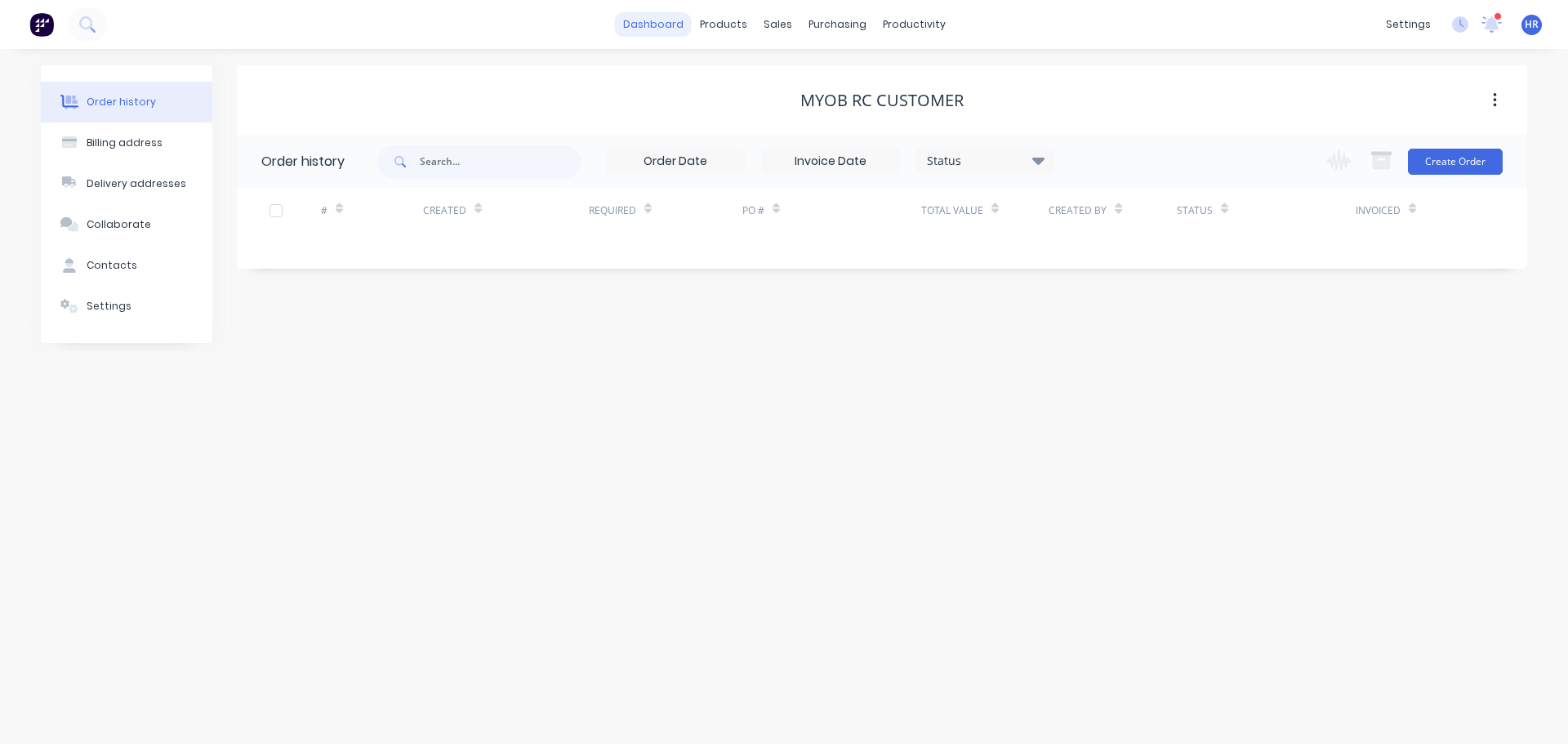
click at [664, 15] on link "dashboard" at bounding box center [653, 24] width 76 height 24
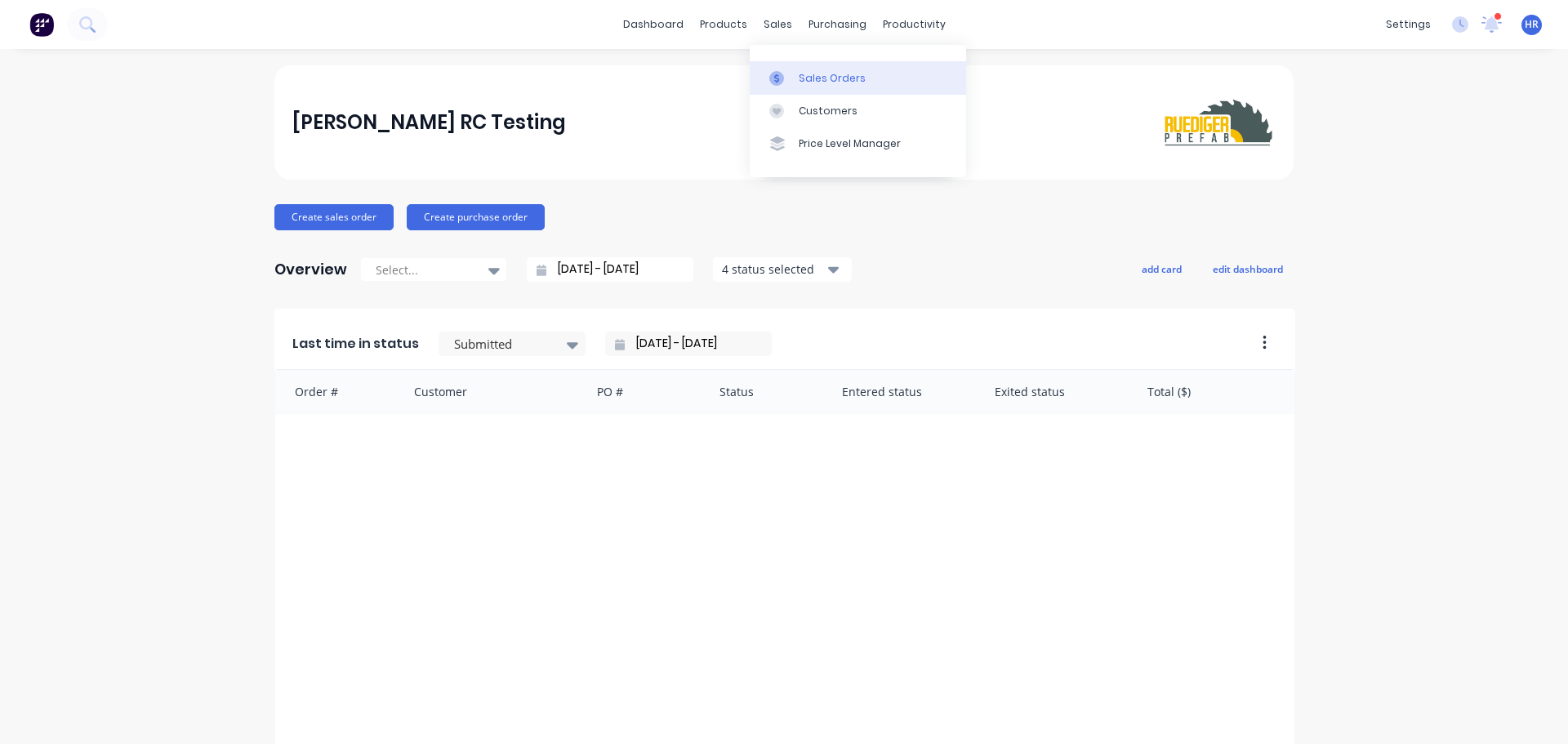
click at [822, 68] on link "Sales Orders" at bounding box center [858, 77] width 217 height 33
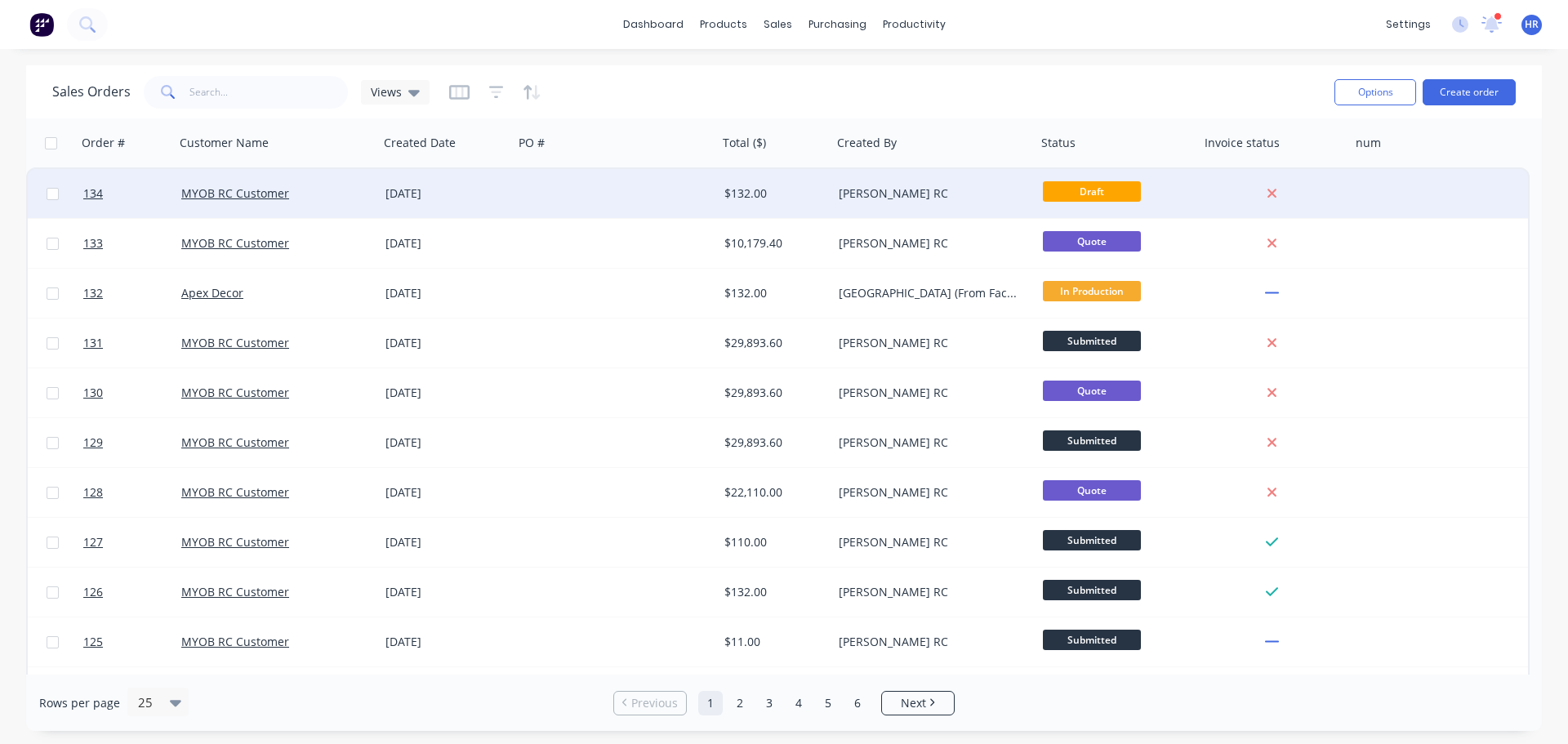
click at [512, 194] on div "[DATE]" at bounding box center [446, 193] width 135 height 49
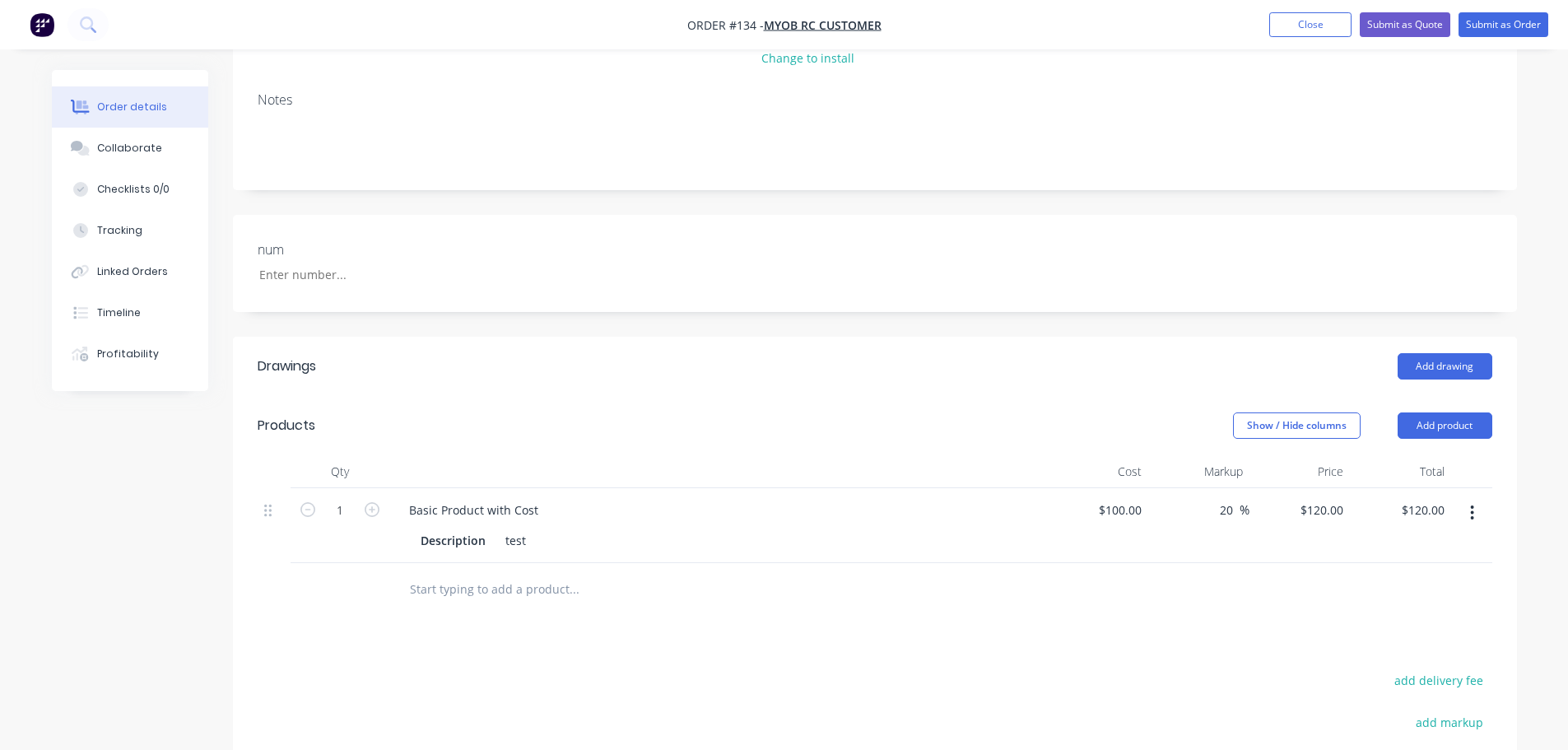
scroll to position [411, 0]
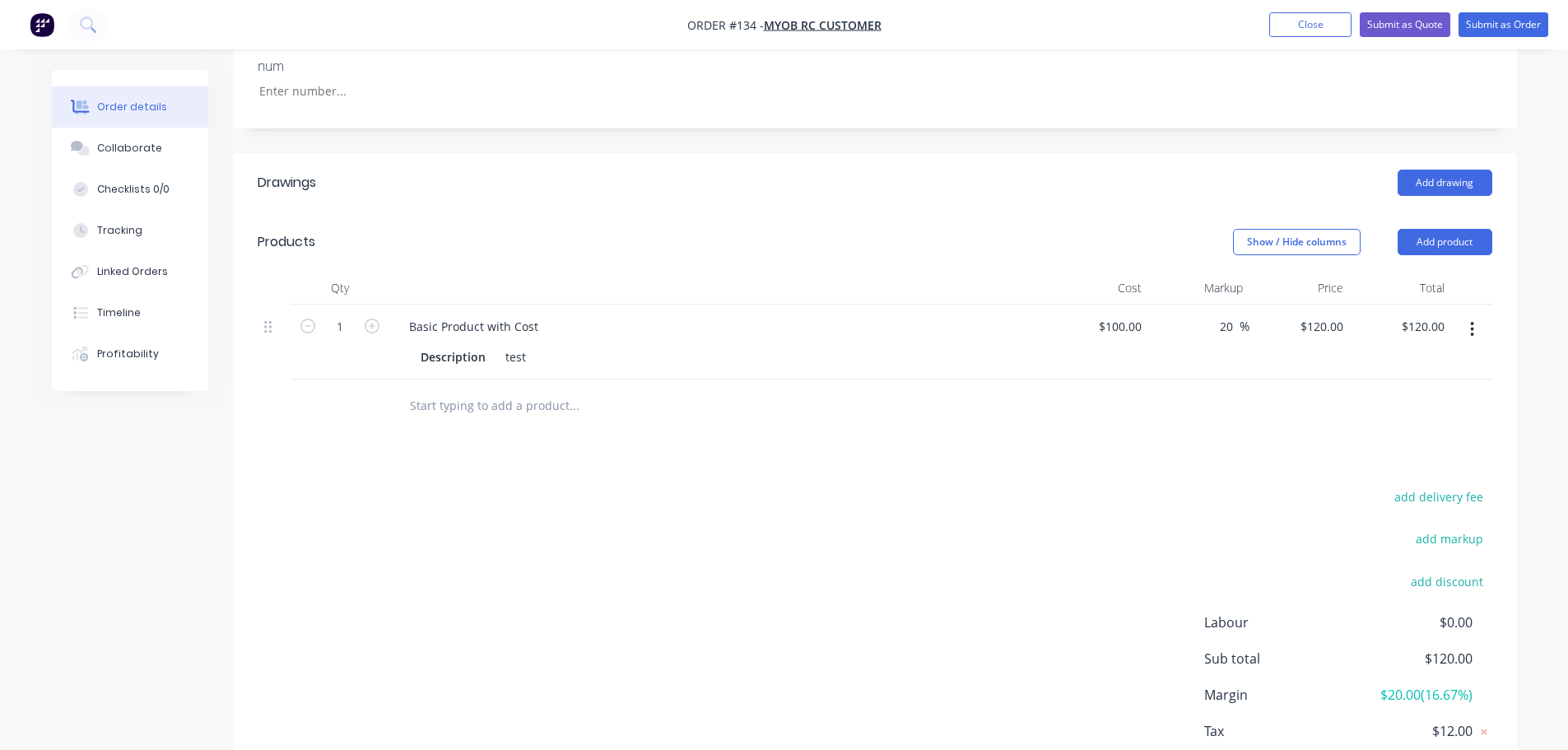
click at [503, 407] on input "text" at bounding box center [574, 405] width 330 height 33
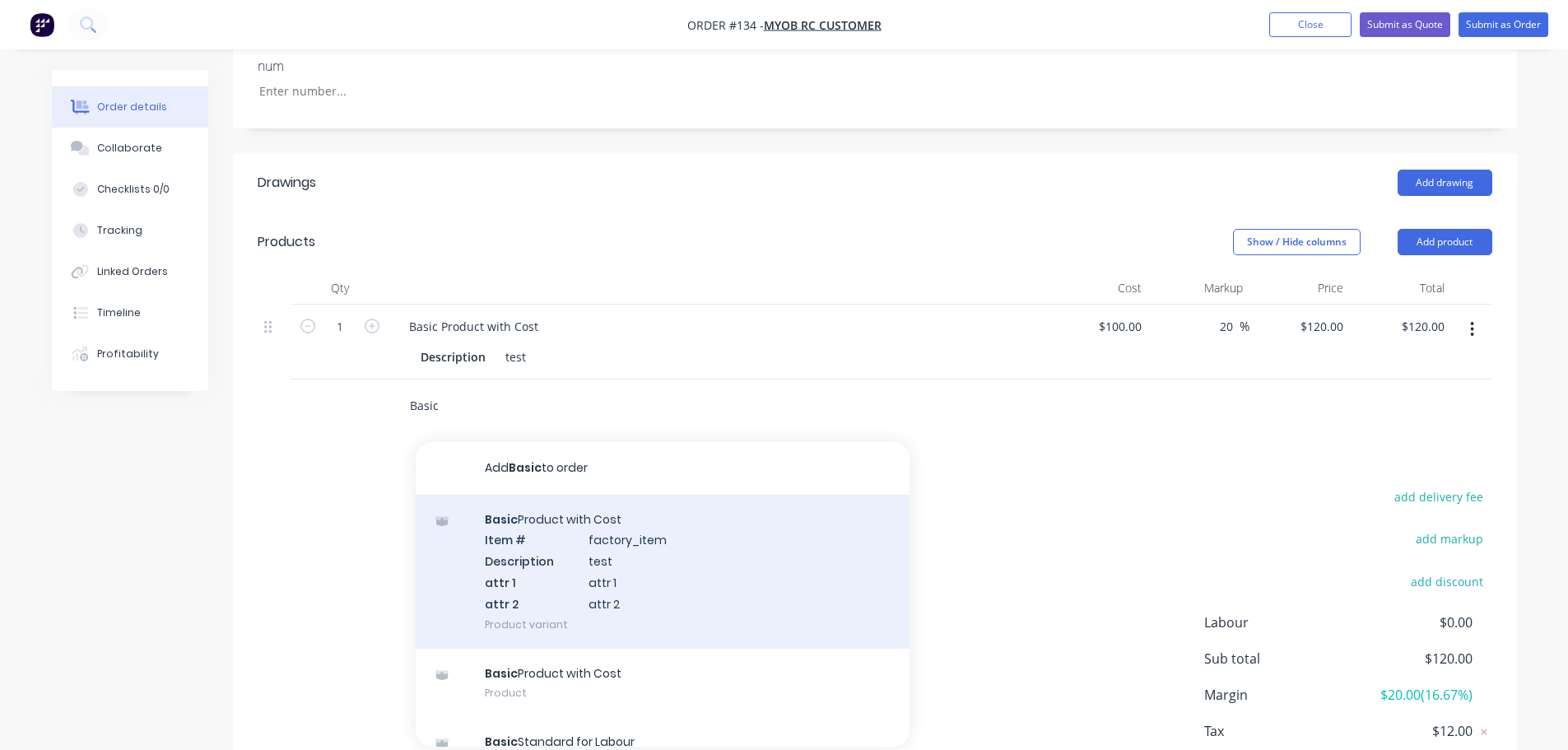
type input "Basic"
click at [635, 553] on div "Basic Product with Cost Item # factory_item Description test attr 1 attr 1 attr…" at bounding box center [663, 572] width 494 height 154
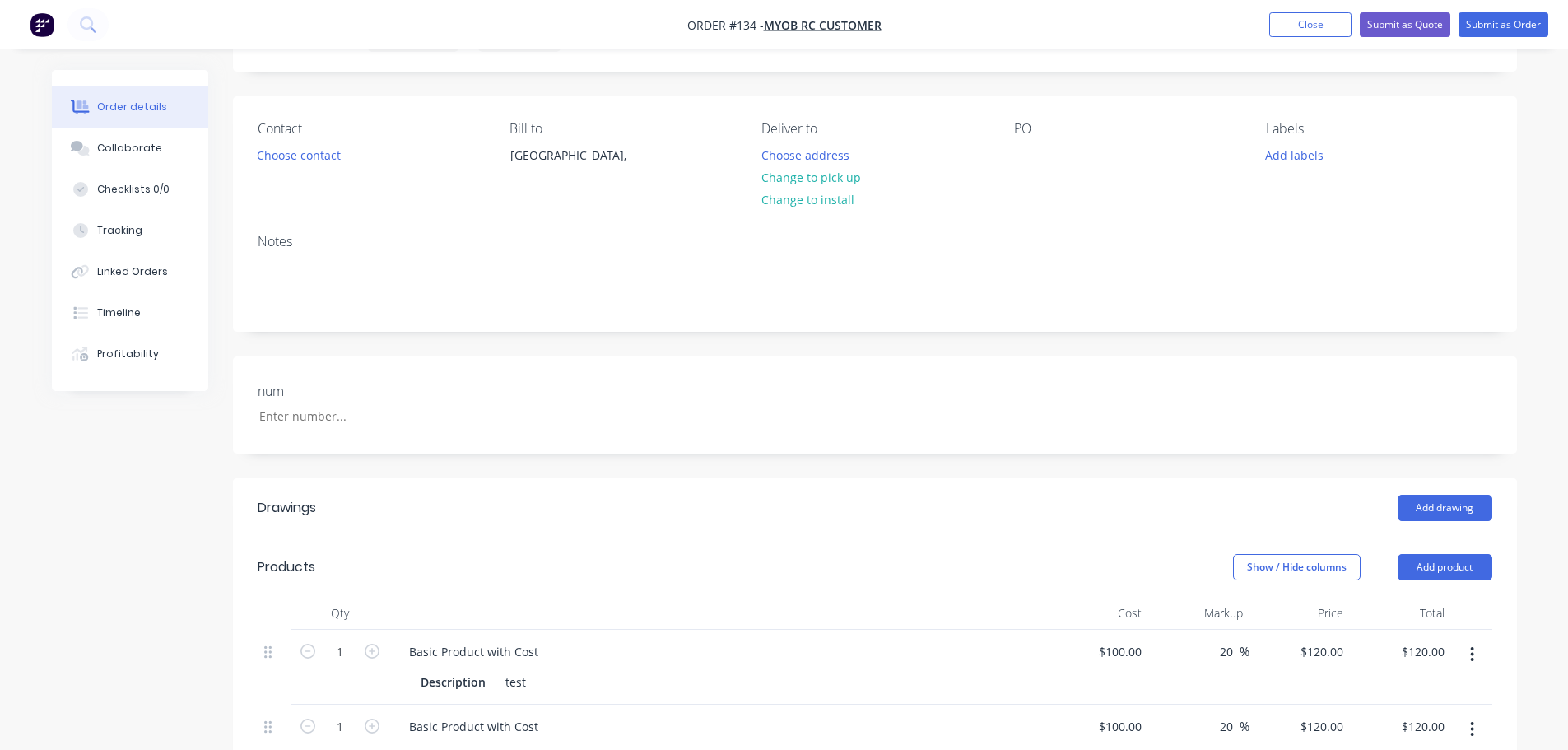
scroll to position [0, 0]
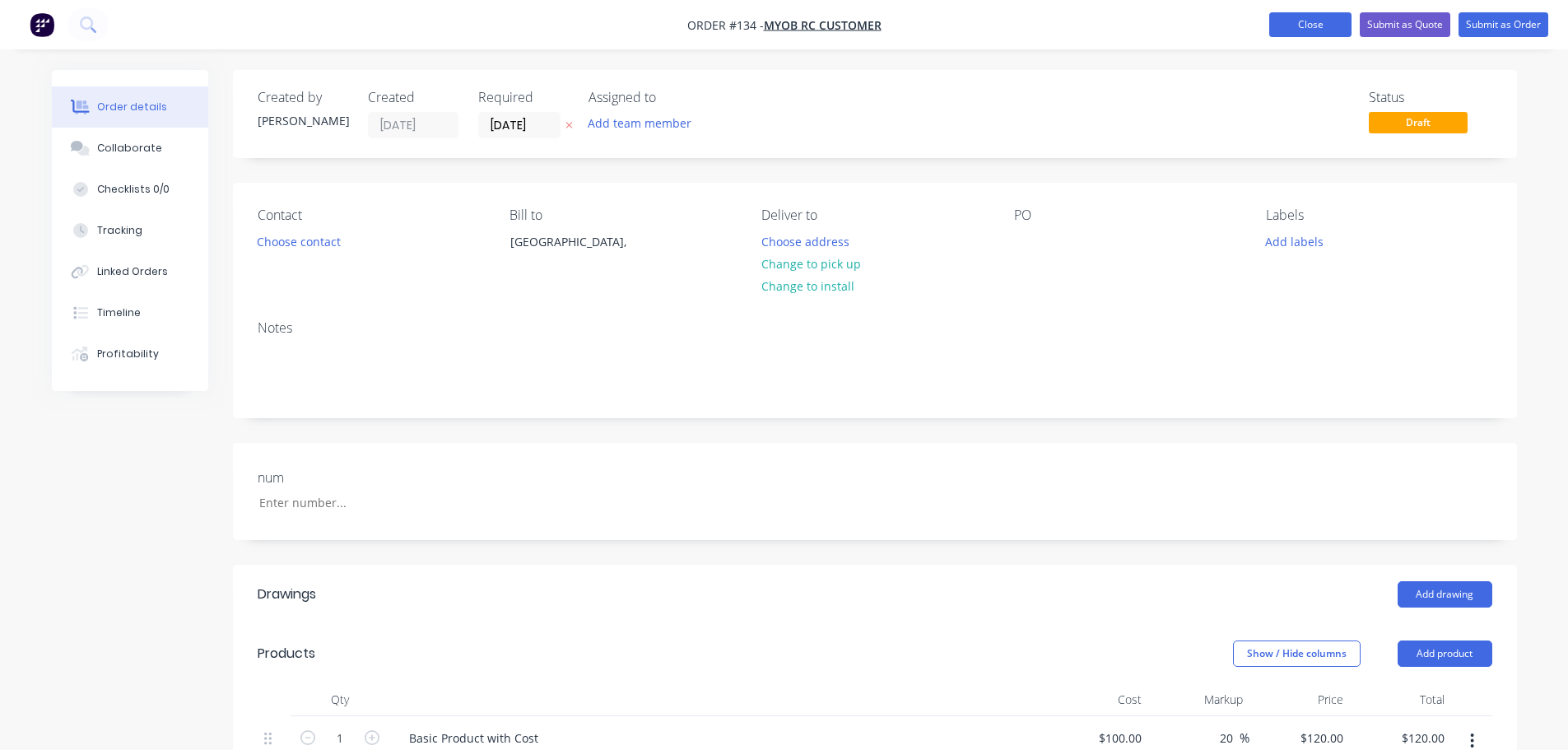
click at [1305, 22] on button "Close" at bounding box center [1311, 25] width 83 height 25
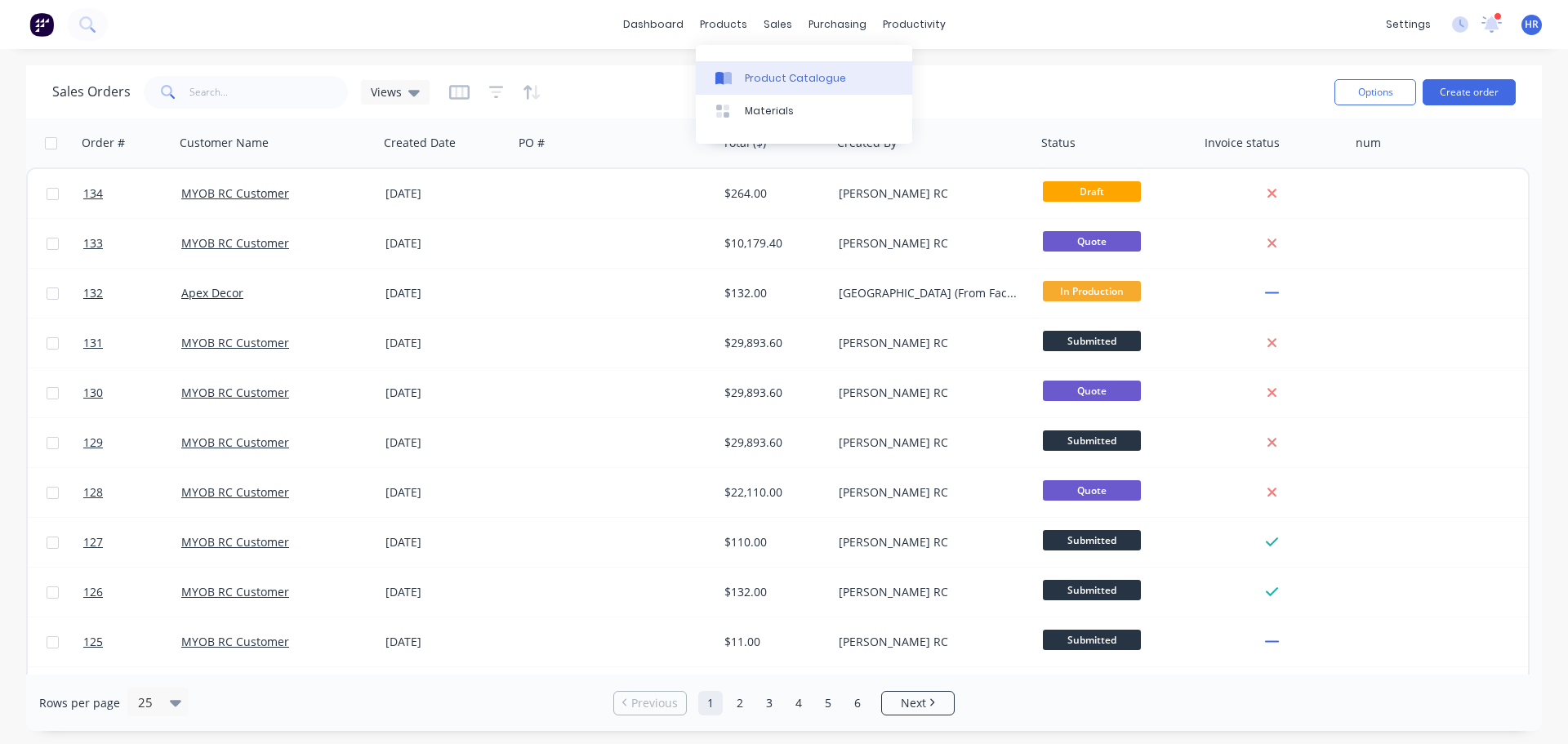
click at [780, 80] on div "Product Catalogue" at bounding box center [795, 78] width 101 height 15
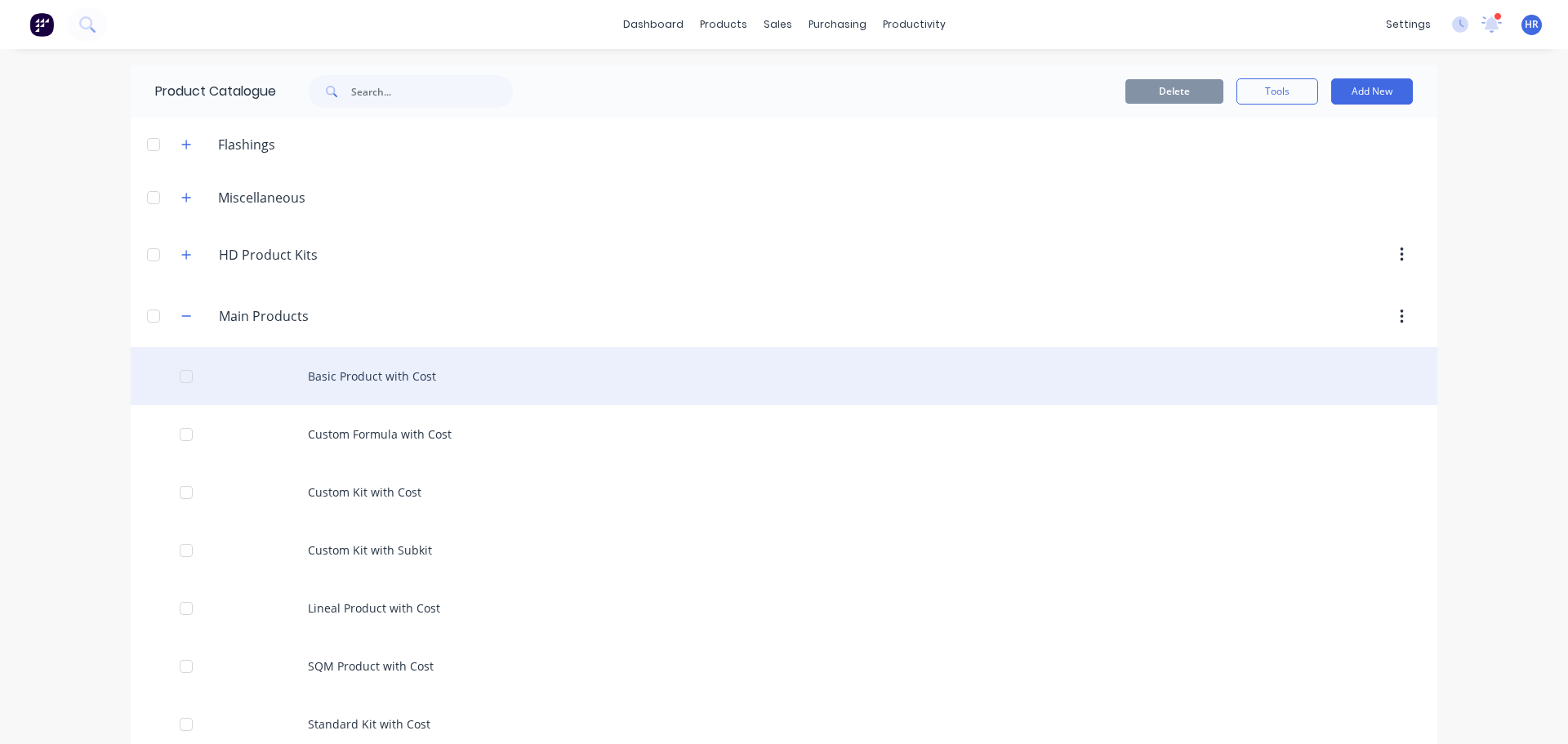
click at [404, 387] on div "Basic Product with Cost" at bounding box center [784, 376] width 1307 height 58
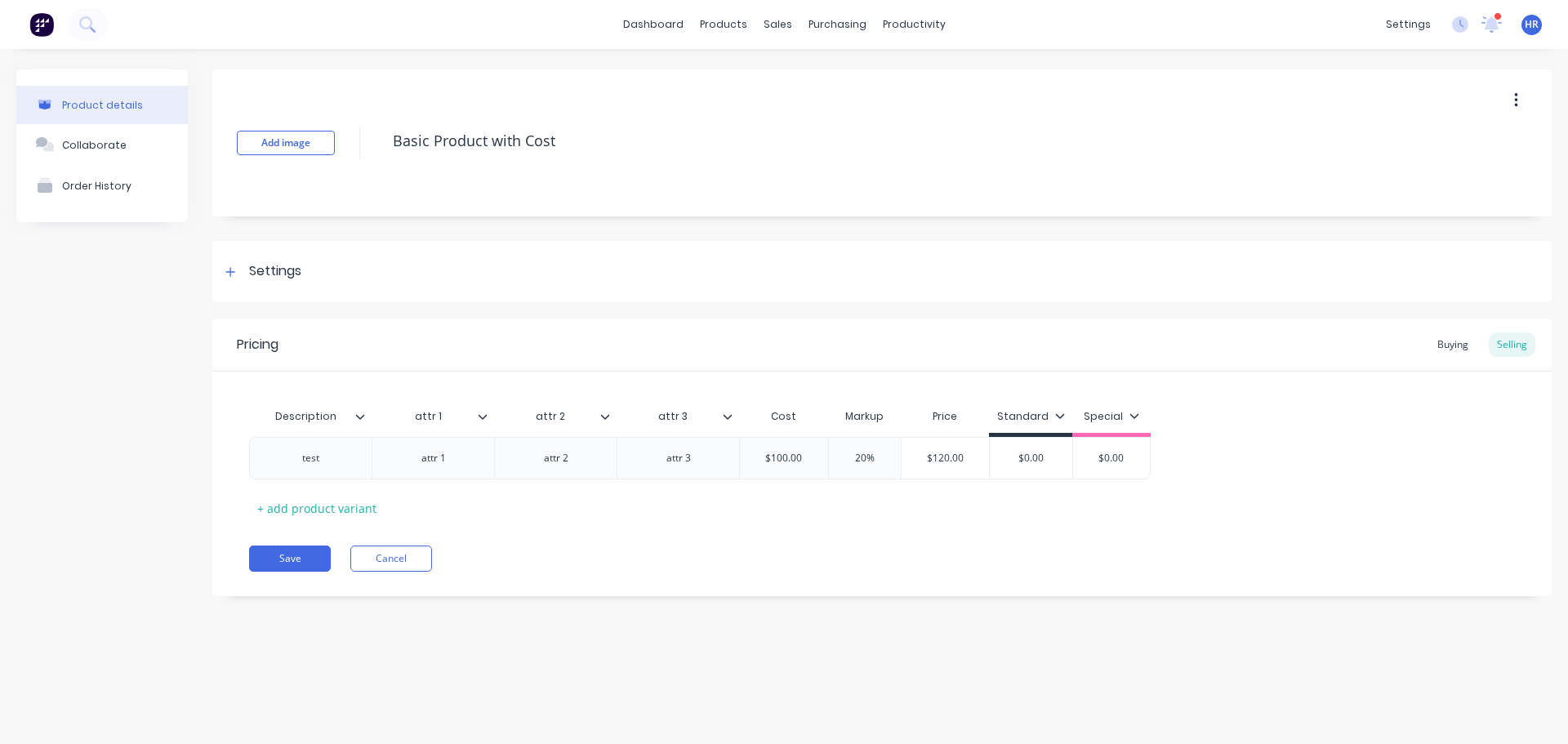
click at [603, 416] on icon at bounding box center [606, 415] width 9 height 5
drag, startPoint x: 486, startPoint y: 420, endPoint x: 509, endPoint y: 420, distance: 23.0
click at [735, 416] on div at bounding box center [734, 416] width 9 height 15
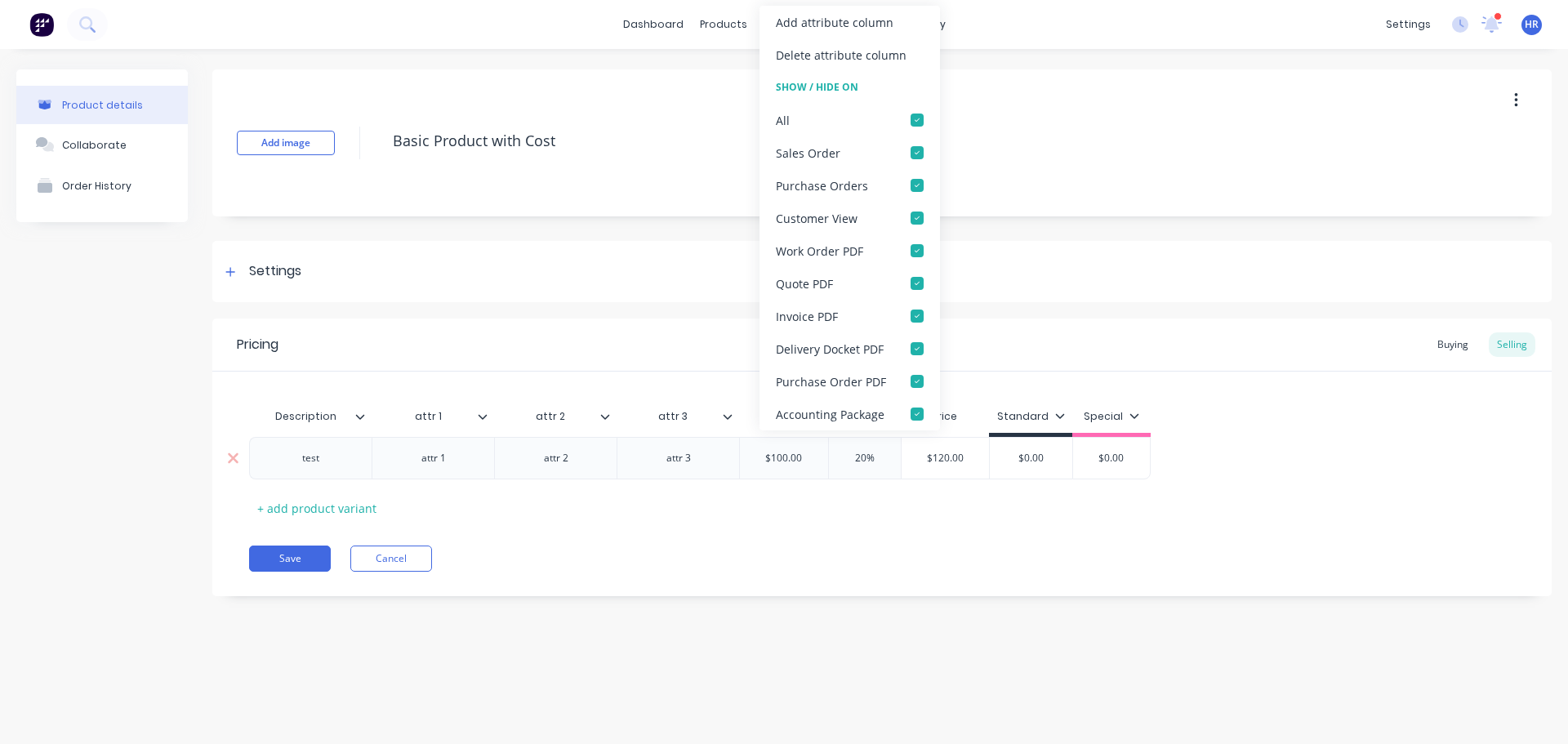
drag, startPoint x: 635, startPoint y: 506, endPoint x: 544, endPoint y: 439, distance: 113.0
click at [623, 500] on div "Description attr 1 attr 2 attr 3 Cost Markup Price Standard Special test attr 1…" at bounding box center [882, 461] width 1266 height 121
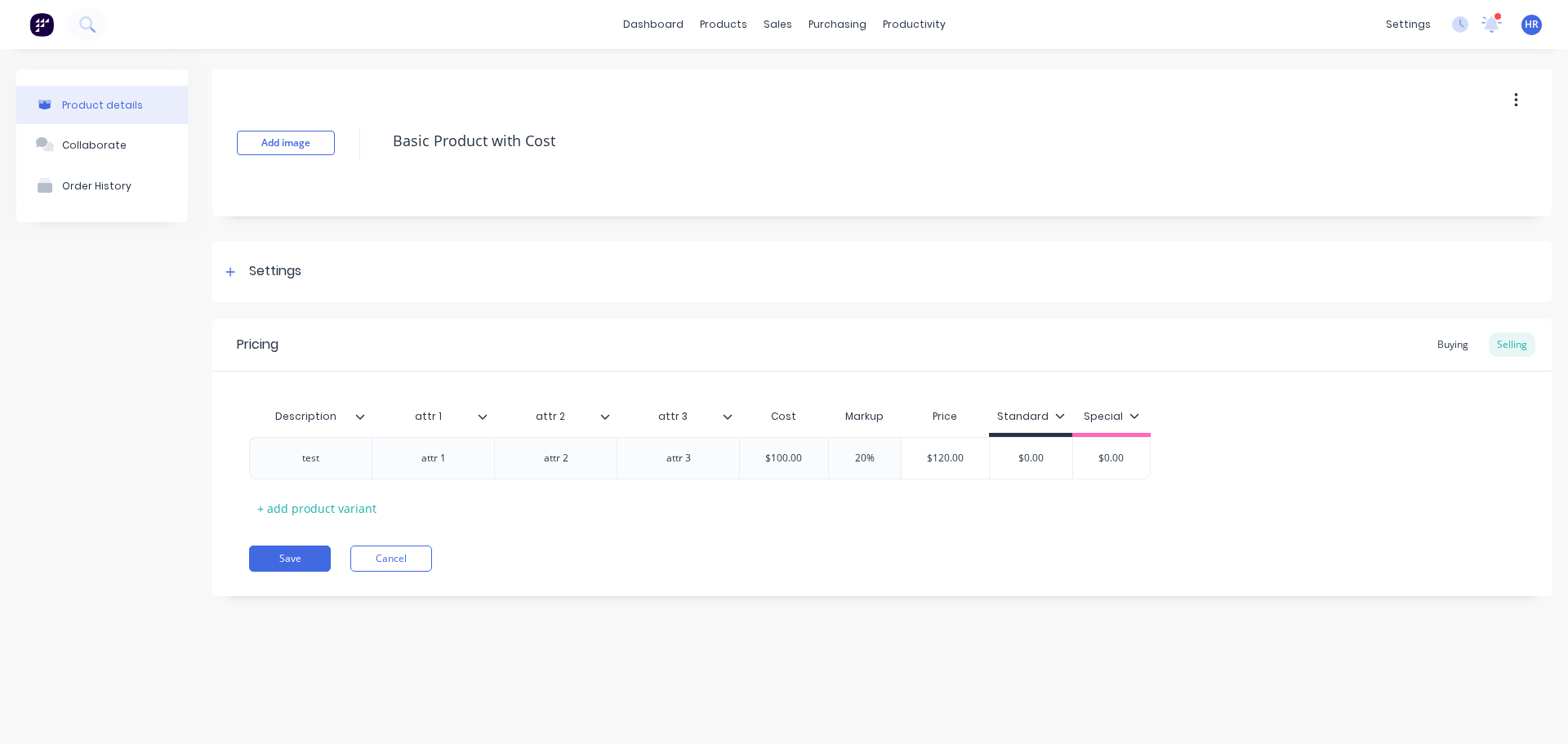
click at [480, 420] on icon at bounding box center [482, 416] width 9 height 9
type textarea "x"
click at [586, 540] on div "Pricing Buying Selling Description attr 1 attr 2 attr 3 Cost Markup Price Stand…" at bounding box center [882, 457] width 1340 height 278
click at [820, 74] on div "Sales Orders" at bounding box center [838, 78] width 67 height 15
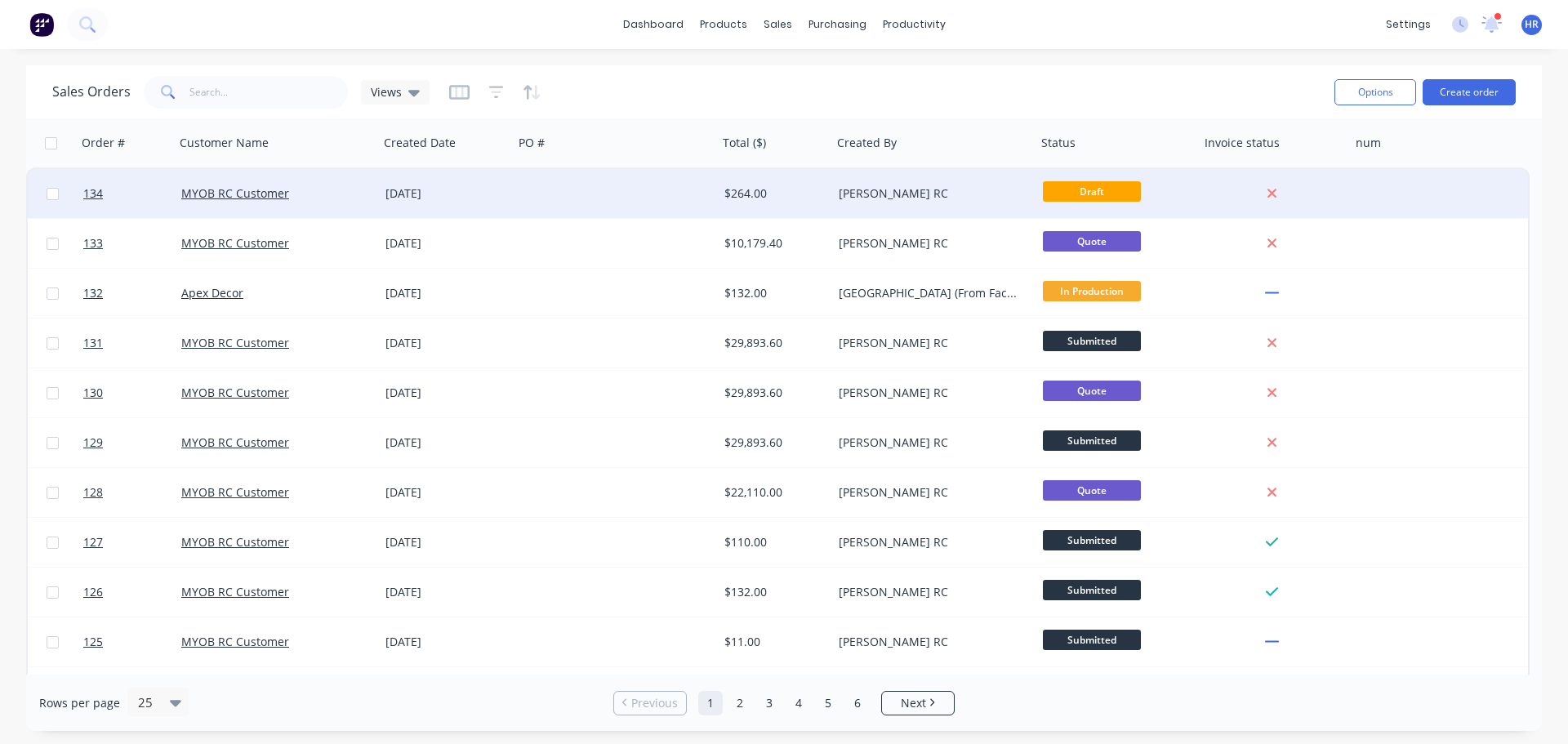
click at [662, 182] on div at bounding box center [615, 193] width 204 height 49
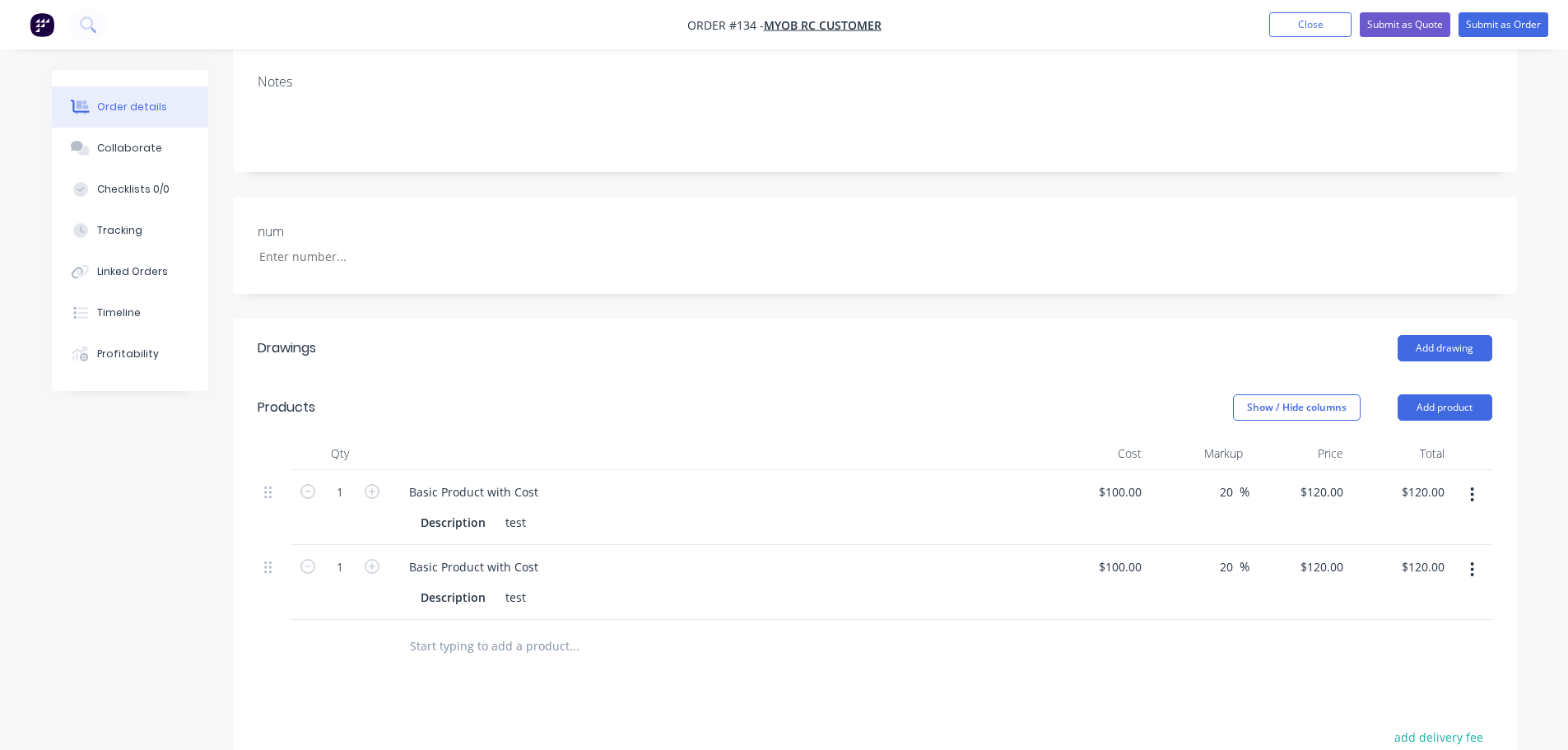
scroll to position [247, 0]
click at [1460, 410] on button "Add product" at bounding box center [1445, 406] width 95 height 27
drag, startPoint x: 336, startPoint y: 652, endPoint x: 356, endPoint y: 647, distance: 20.6
click at [354, 647] on div at bounding box center [340, 646] width 99 height 53
click at [471, 632] on input "text" at bounding box center [574, 645] width 330 height 33
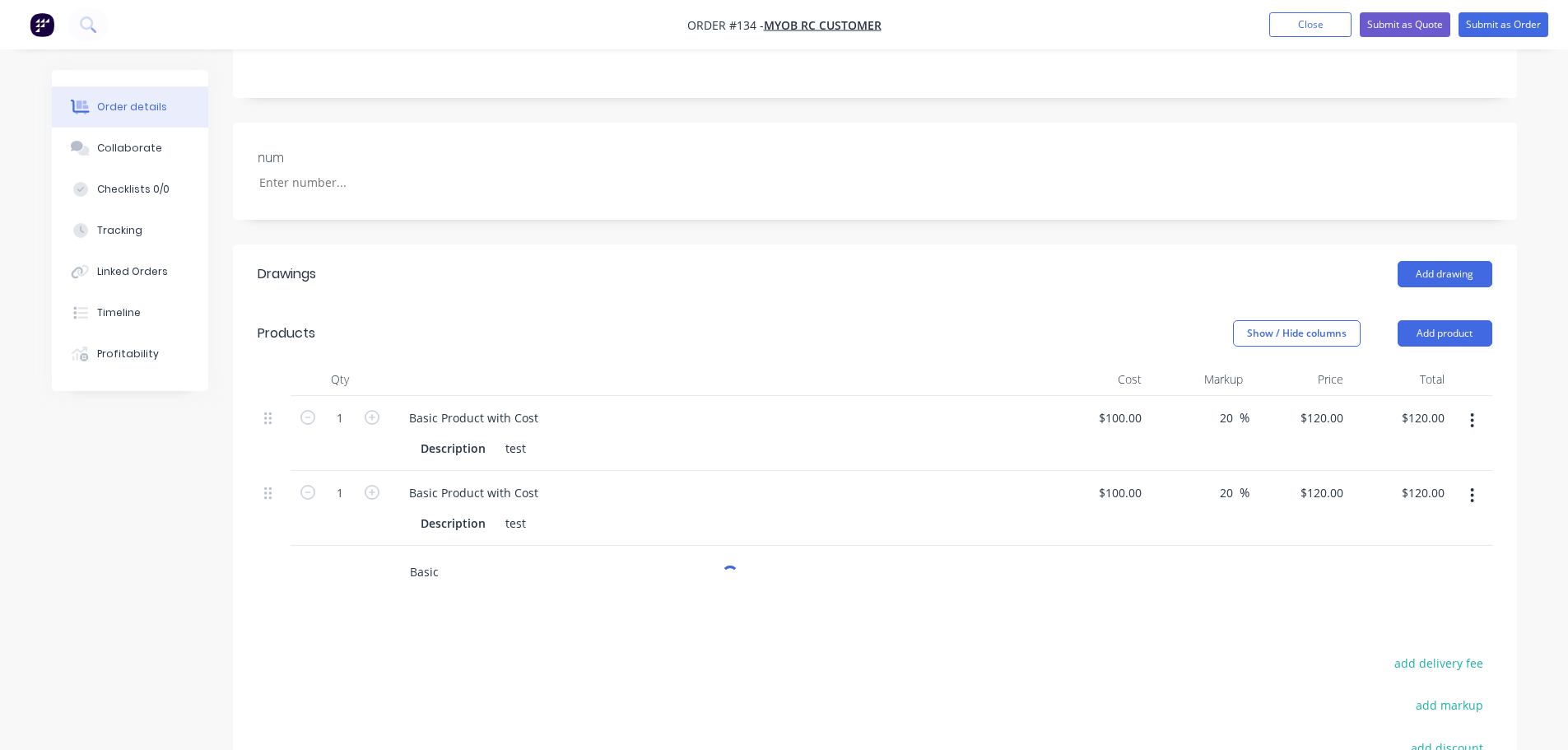
scroll to position [411, 0]
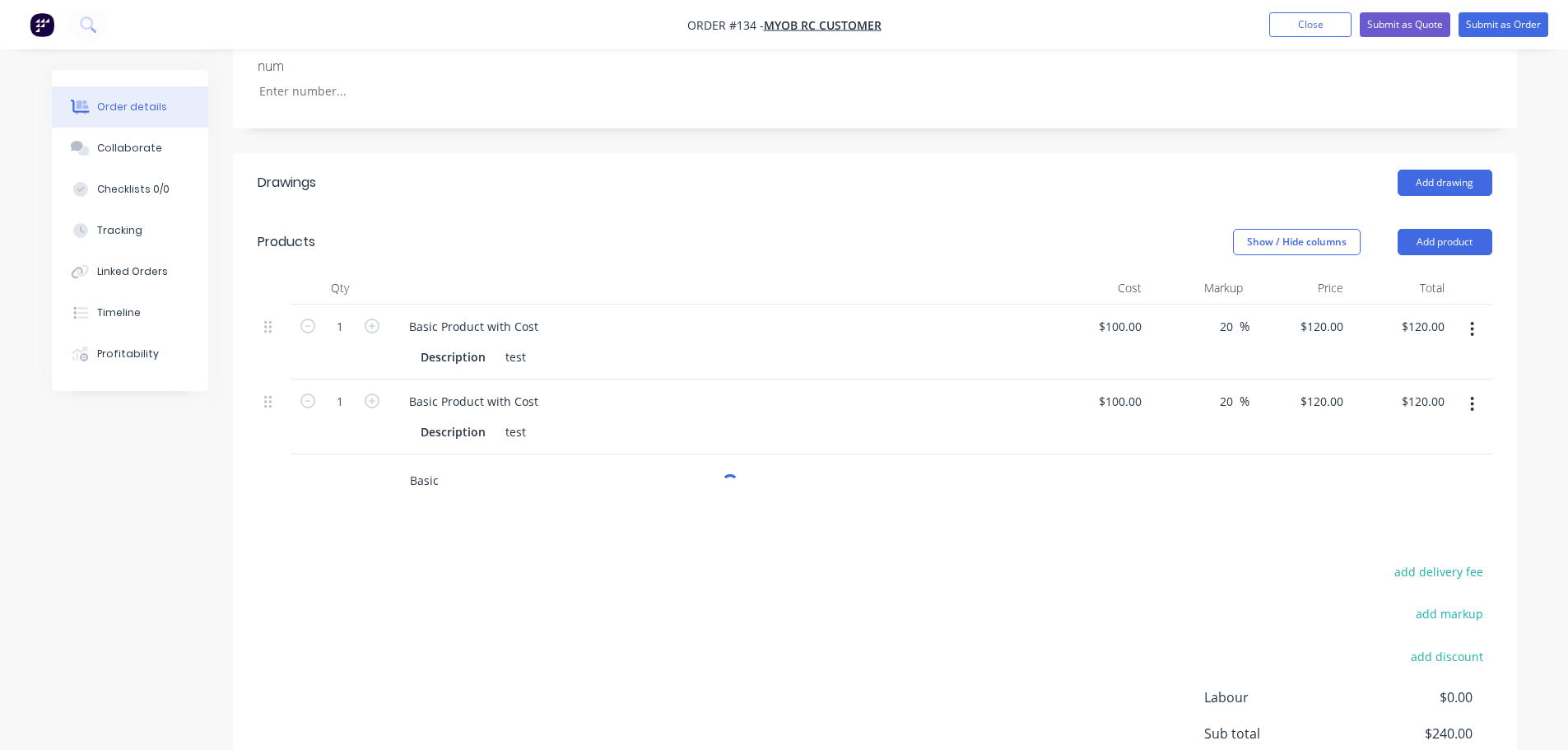
type input "Basic"
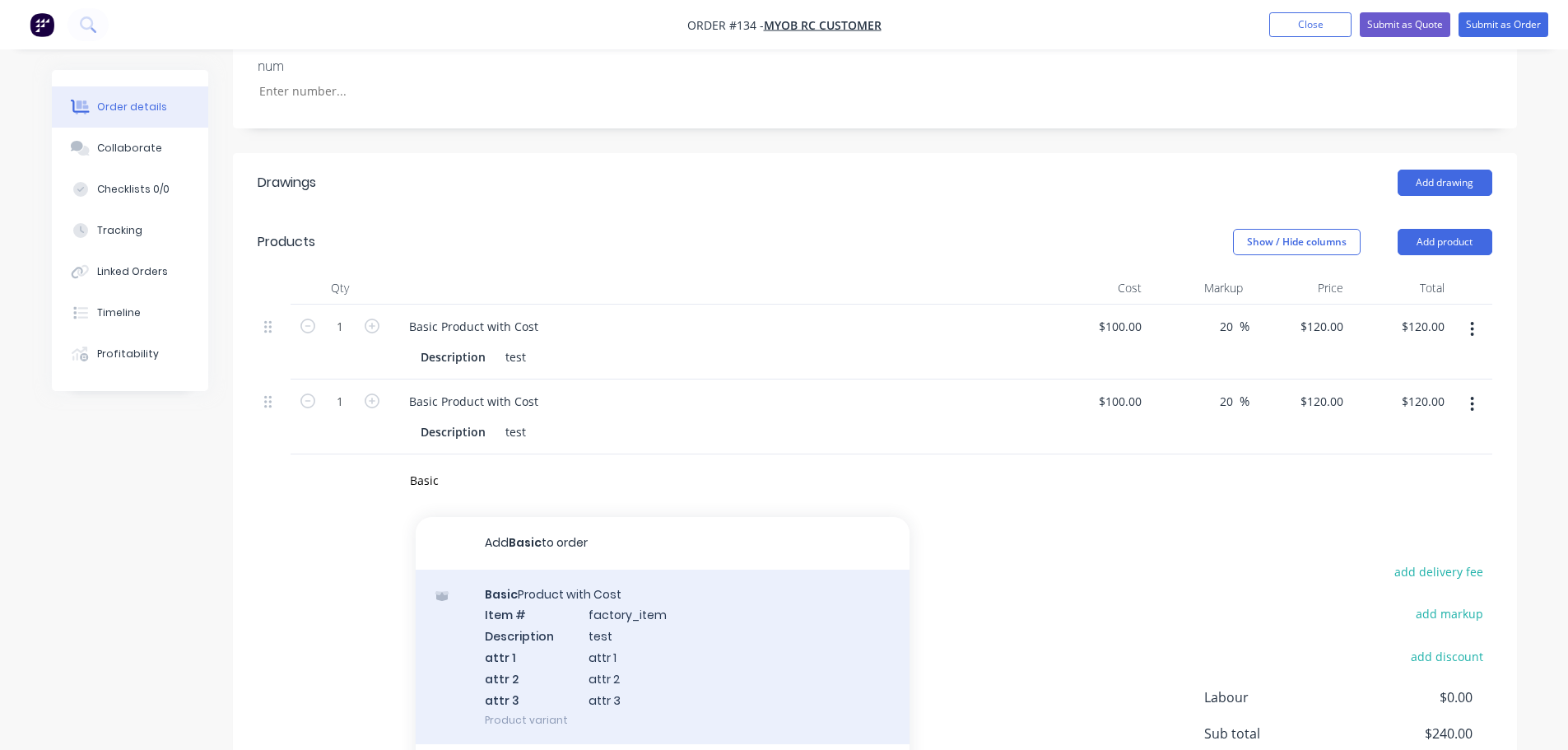
click at [609, 655] on div "Basic Product with Cost Item # factory_item Description test attr 1 attr 1 attr…" at bounding box center [663, 657] width 494 height 176
